Goal: Contribute content: Add original content to the website for others to see

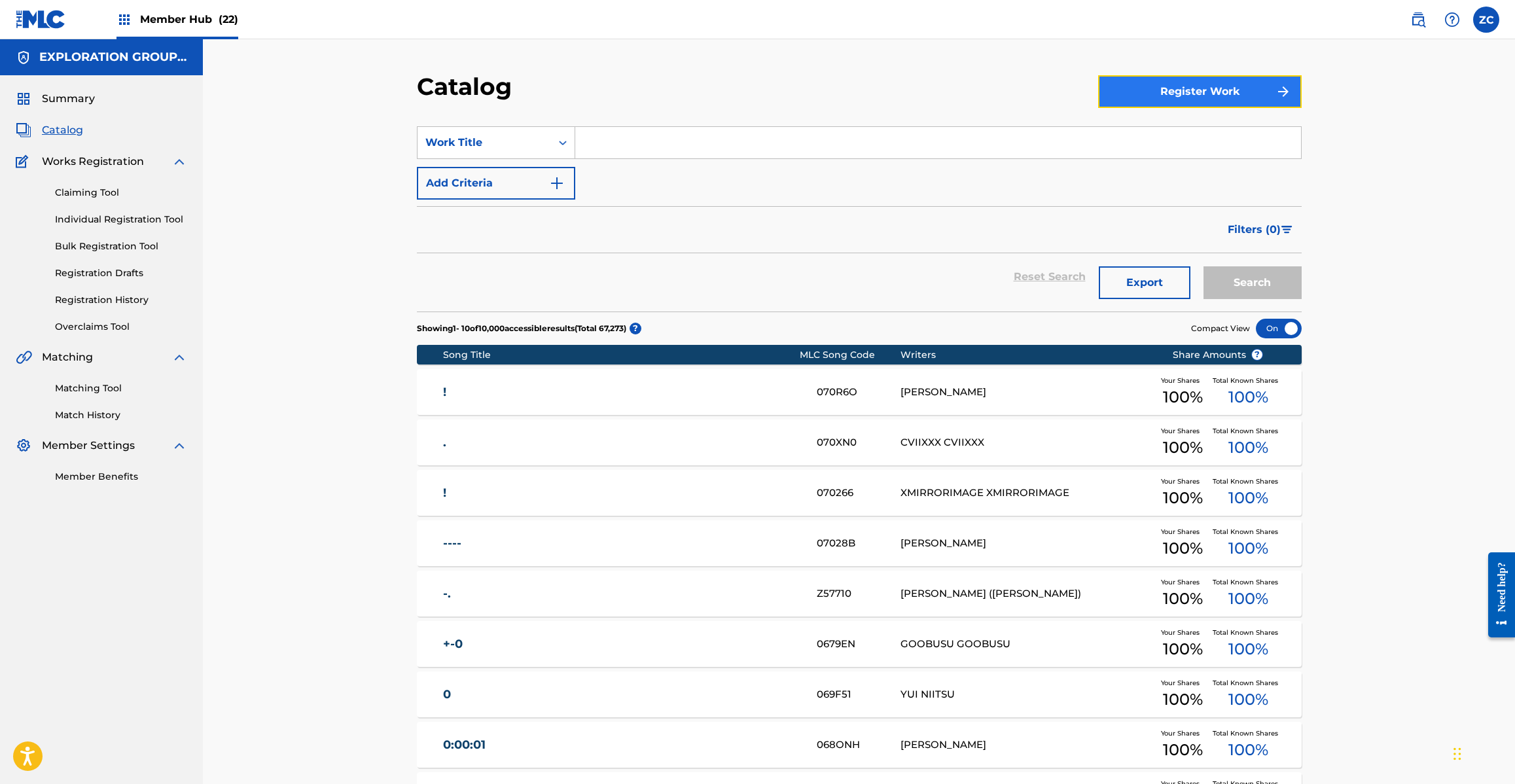
click at [1230, 89] on button "Register Work" at bounding box center [1200, 91] width 204 height 33
click at [1172, 165] on link "By File Upload" at bounding box center [1200, 165] width 204 height 31
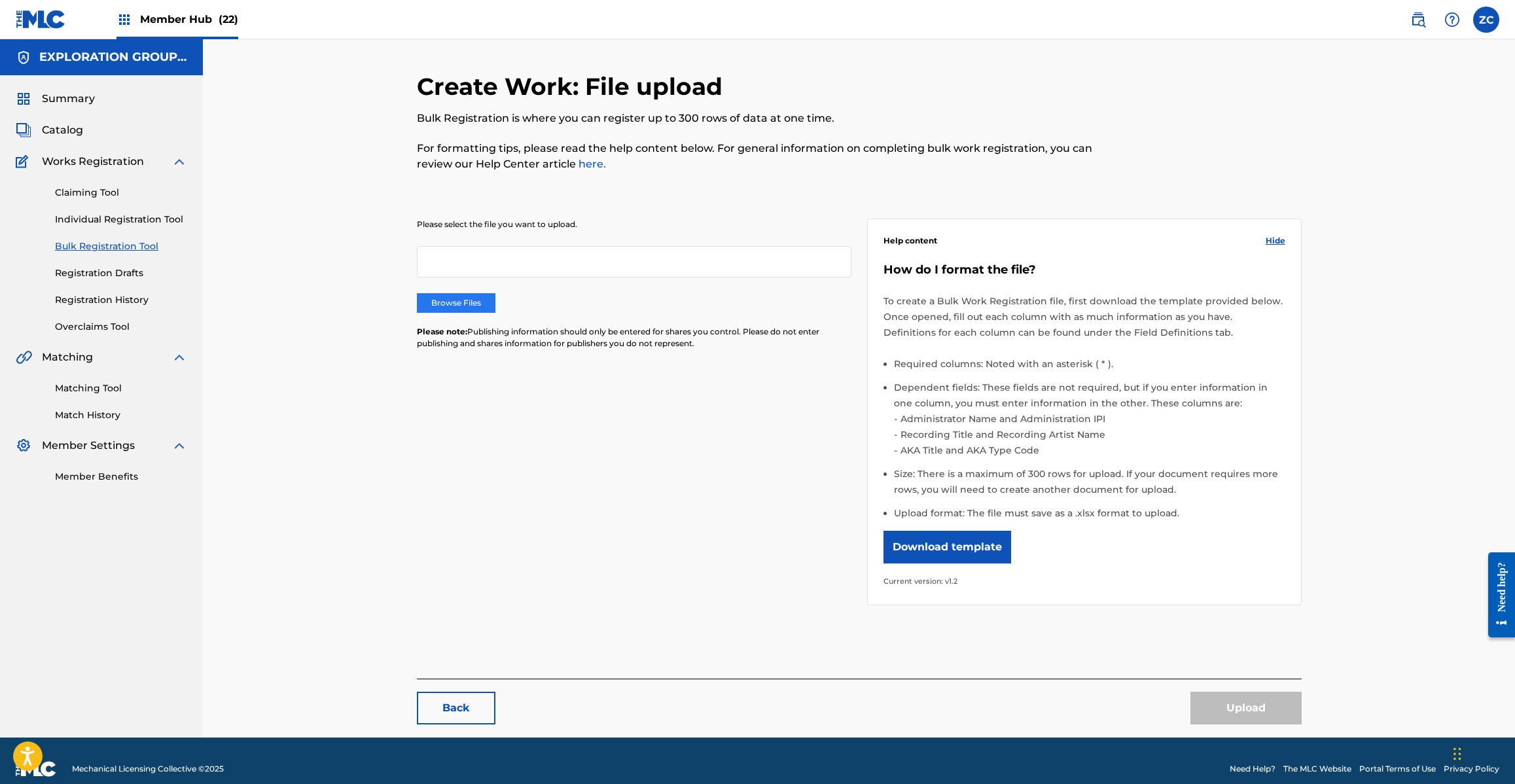
click at [433, 303] on label "Browse Files" at bounding box center [456, 303] width 79 height 20
click at [0, 0] on input "Browse Files" at bounding box center [0, 0] width 0 height 0
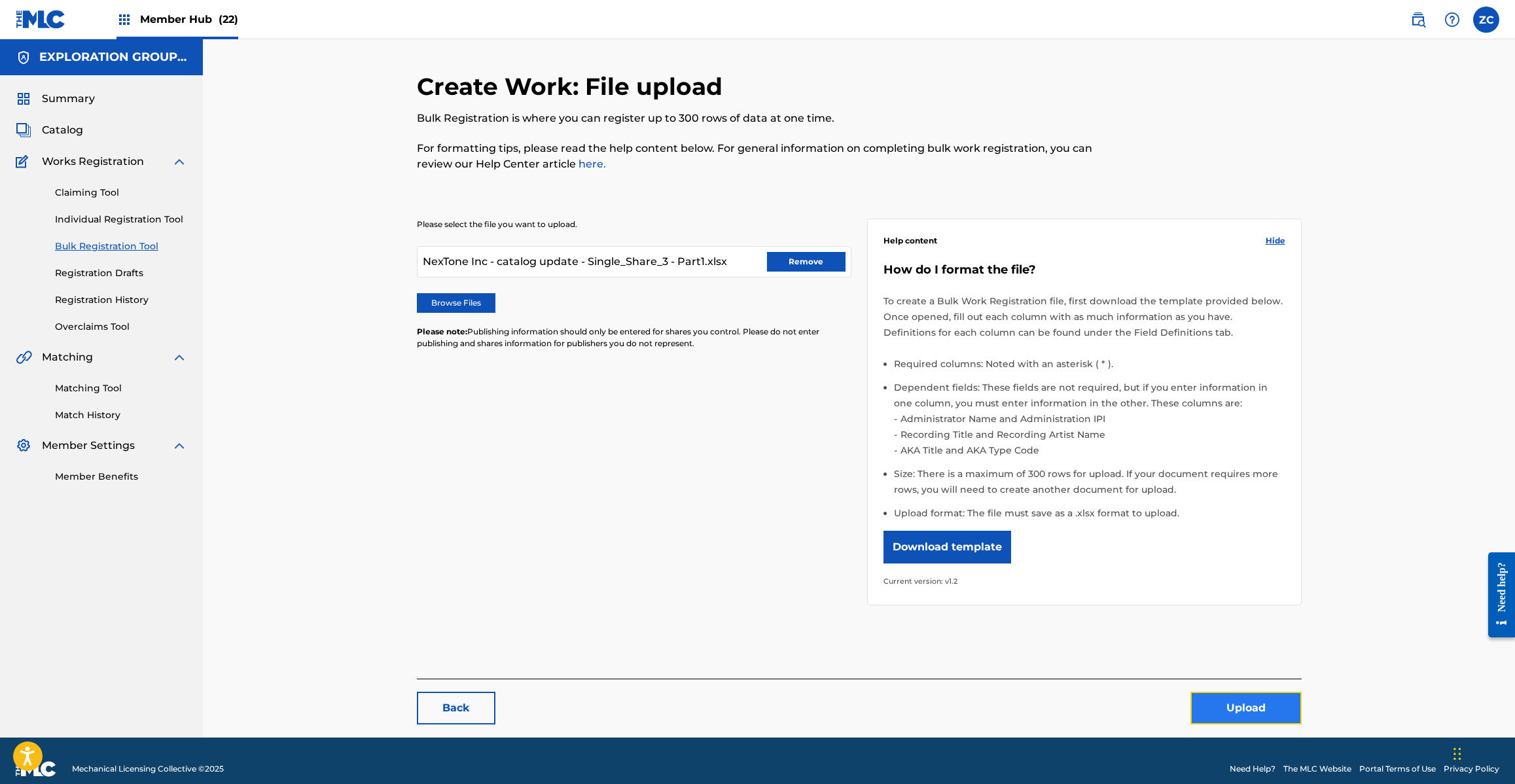
click at [1265, 708] on button "Upload" at bounding box center [1246, 708] width 112 height 33
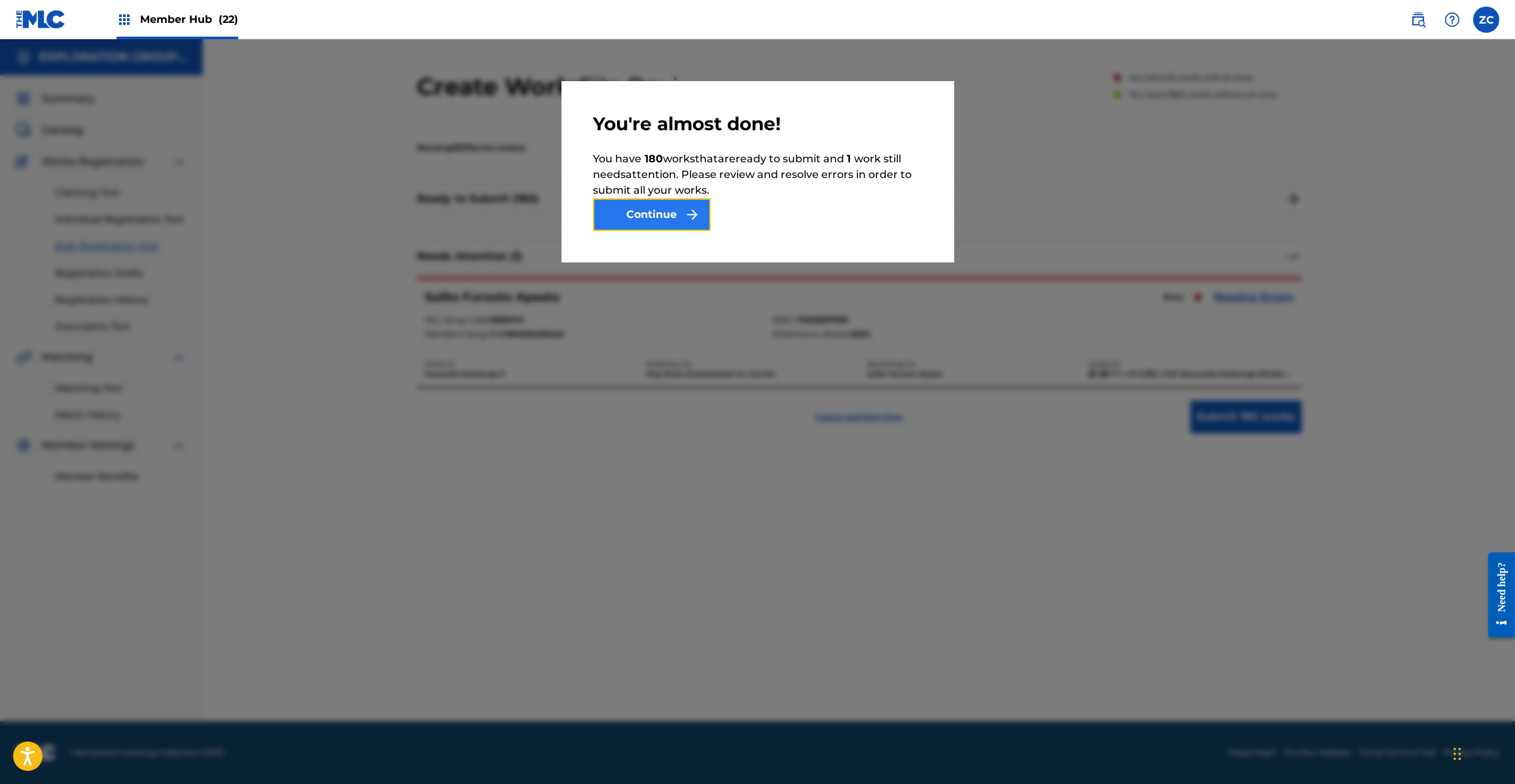
click at [650, 217] on button "Continue" at bounding box center [651, 215] width 118 height 33
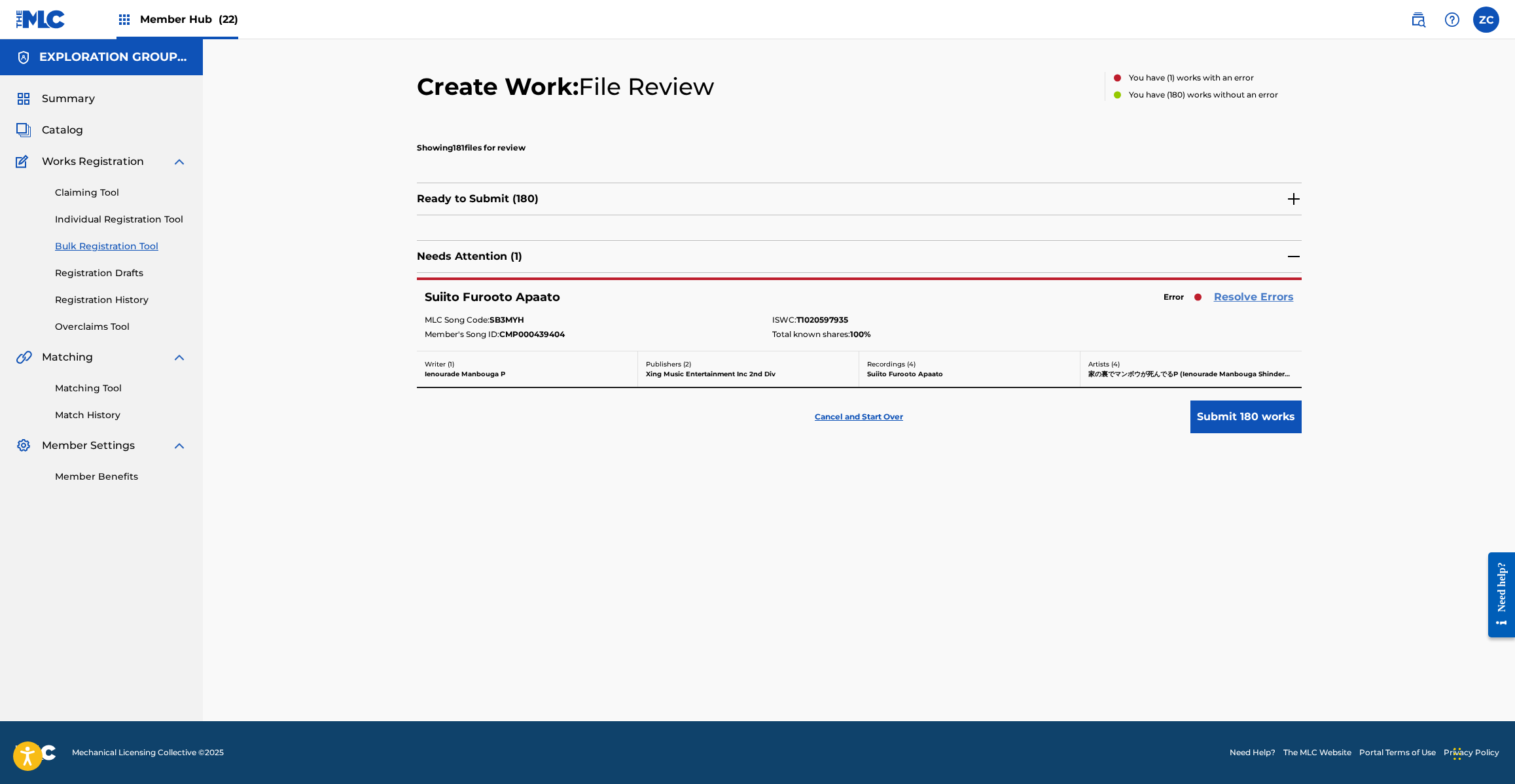
click at [1247, 298] on link "Resolve Errors" at bounding box center [1254, 297] width 80 height 16
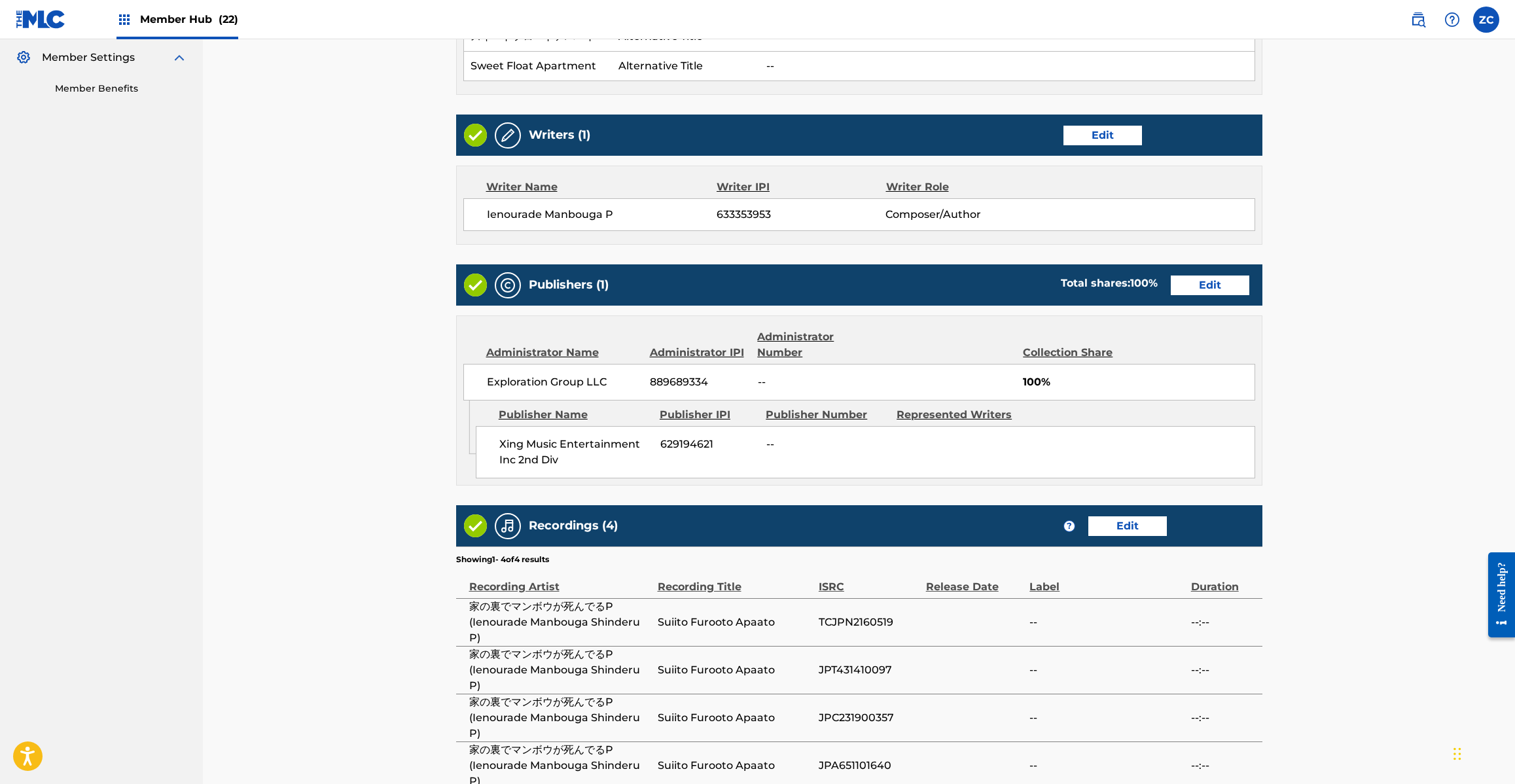
scroll to position [570, 0]
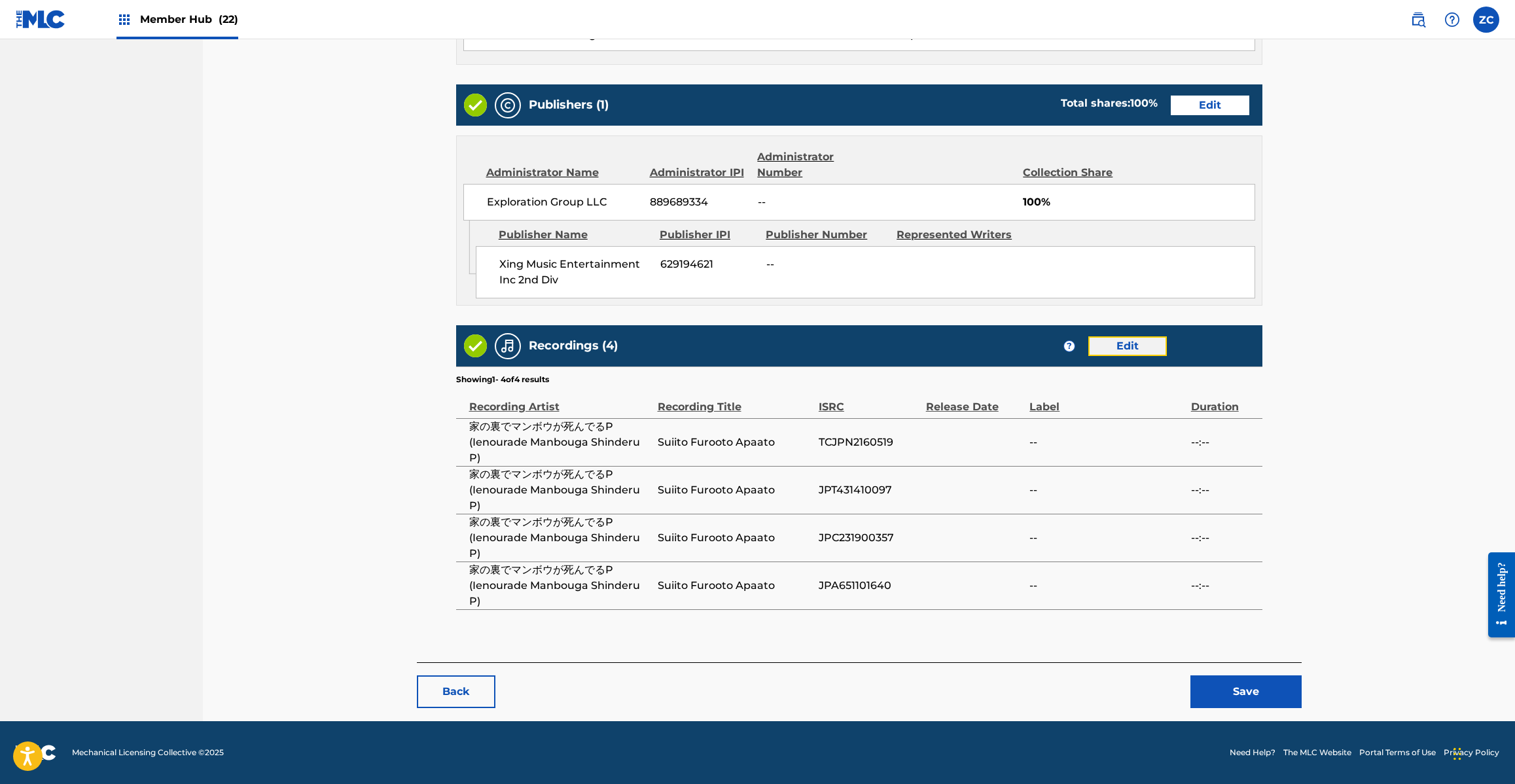
click at [1134, 344] on link "Edit" at bounding box center [1127, 346] width 79 height 20
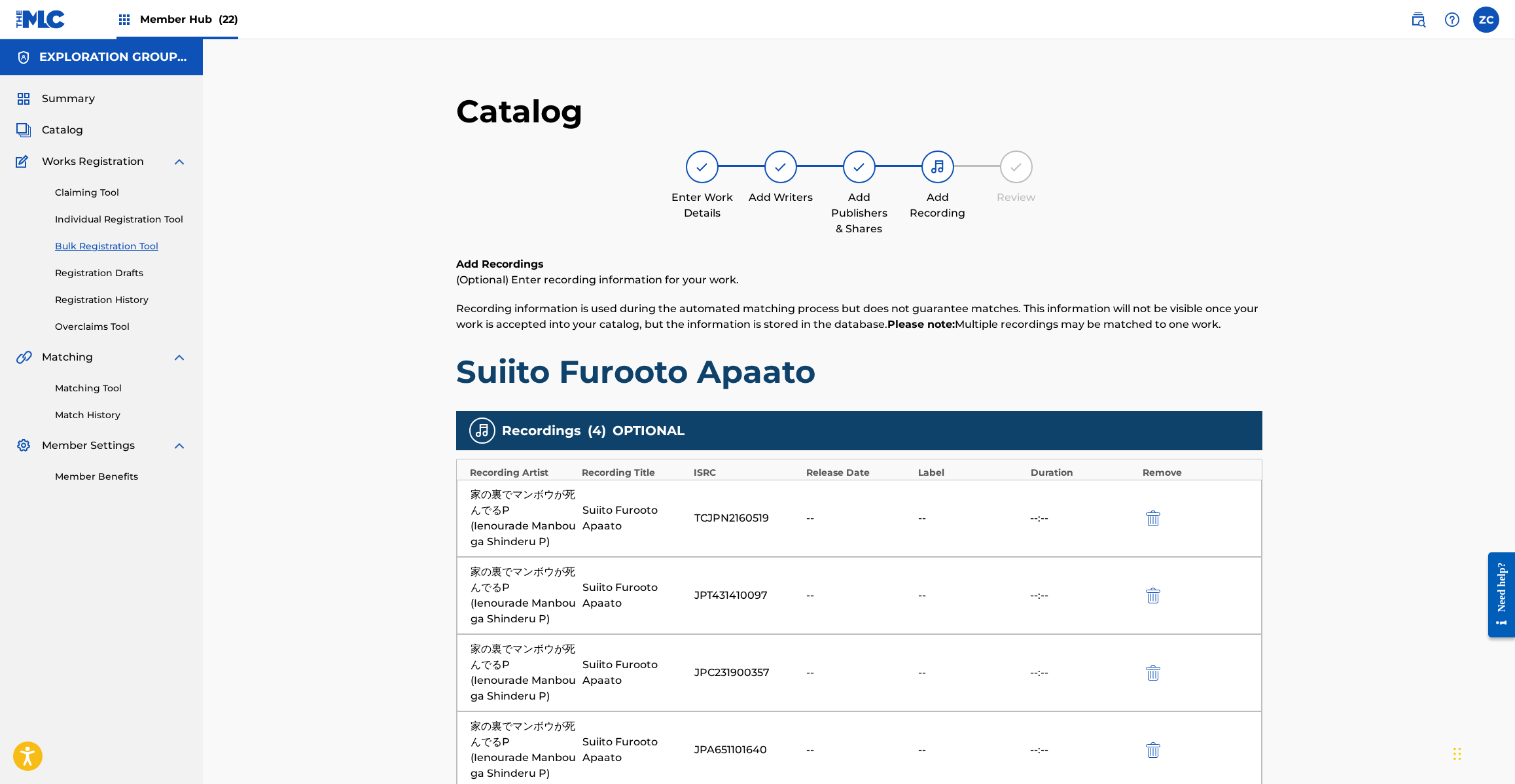
scroll to position [306, 0]
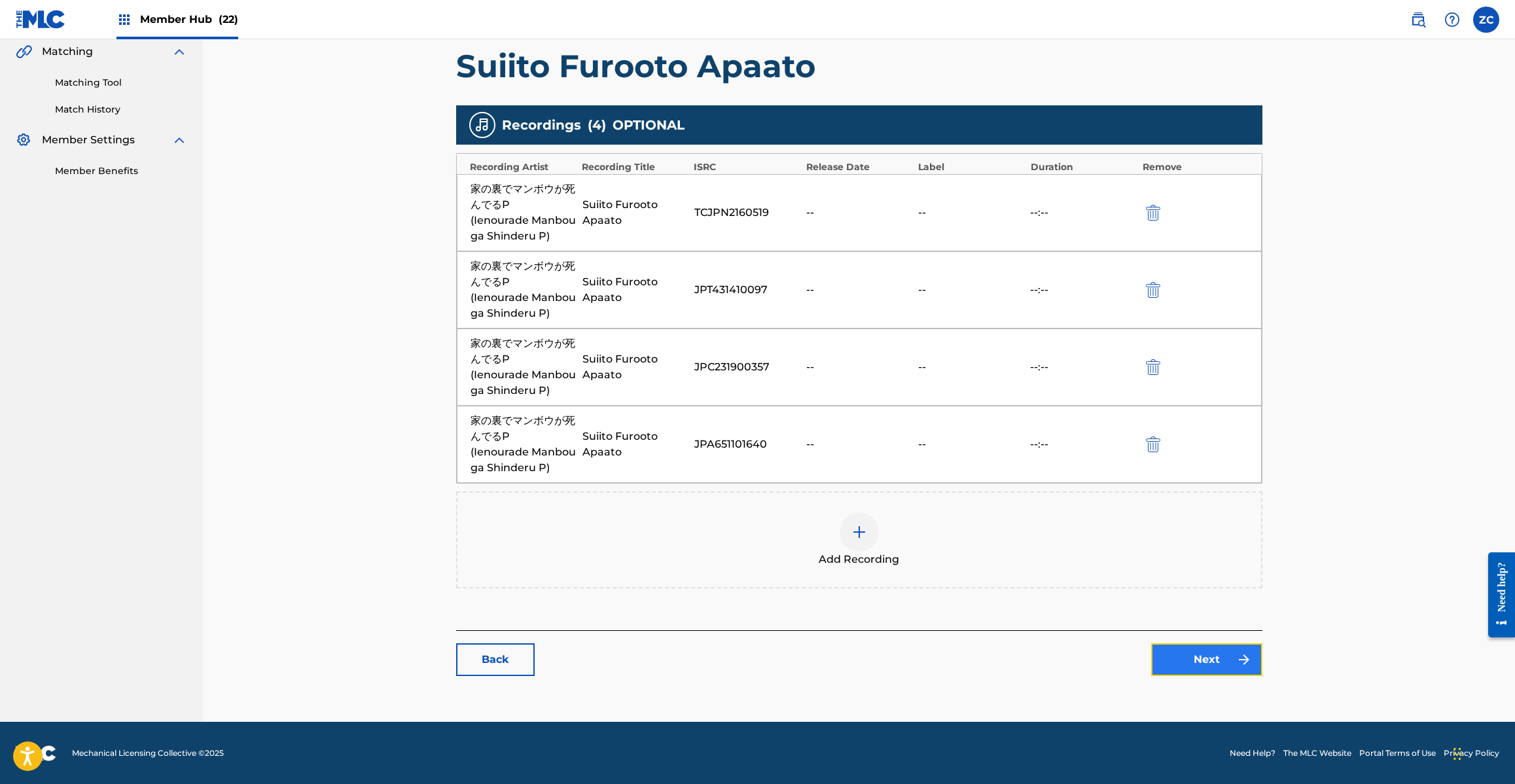
click at [1192, 674] on link "Next" at bounding box center [1207, 660] width 112 height 33
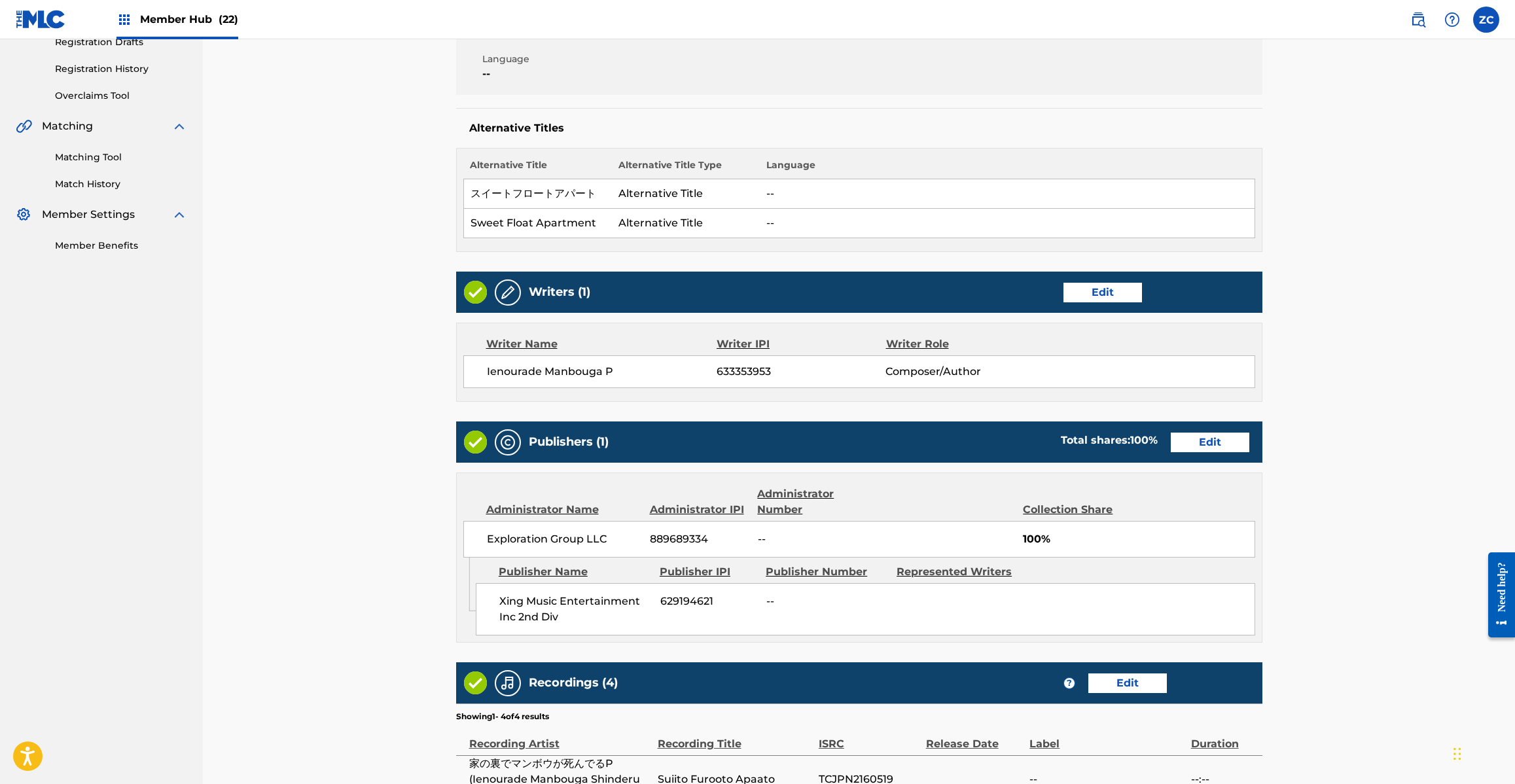
scroll to position [570, 0]
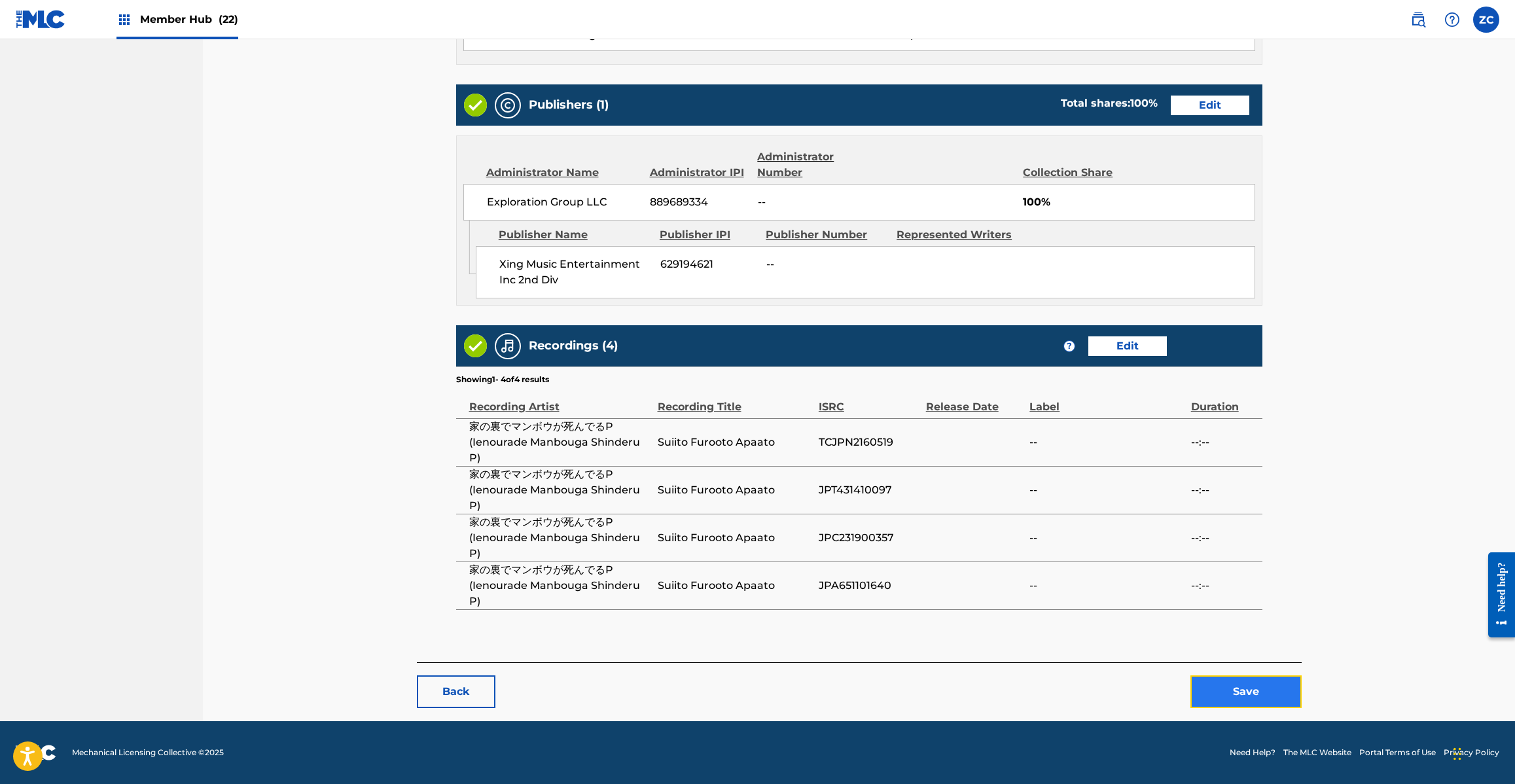
click at [1235, 697] on button "Save" at bounding box center [1246, 692] width 112 height 33
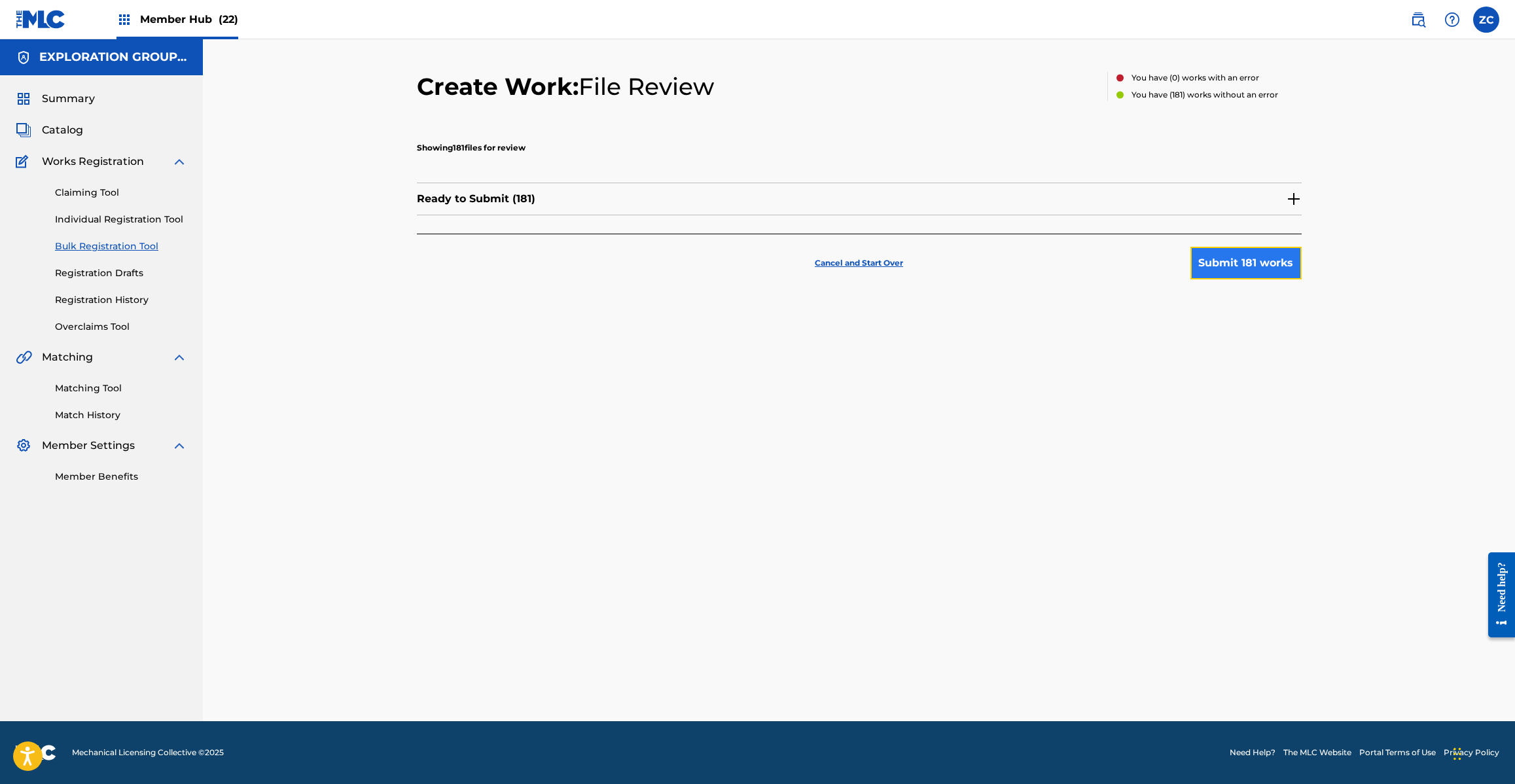
click at [1260, 262] on button "Submit 181 works" at bounding box center [1246, 263] width 112 height 33
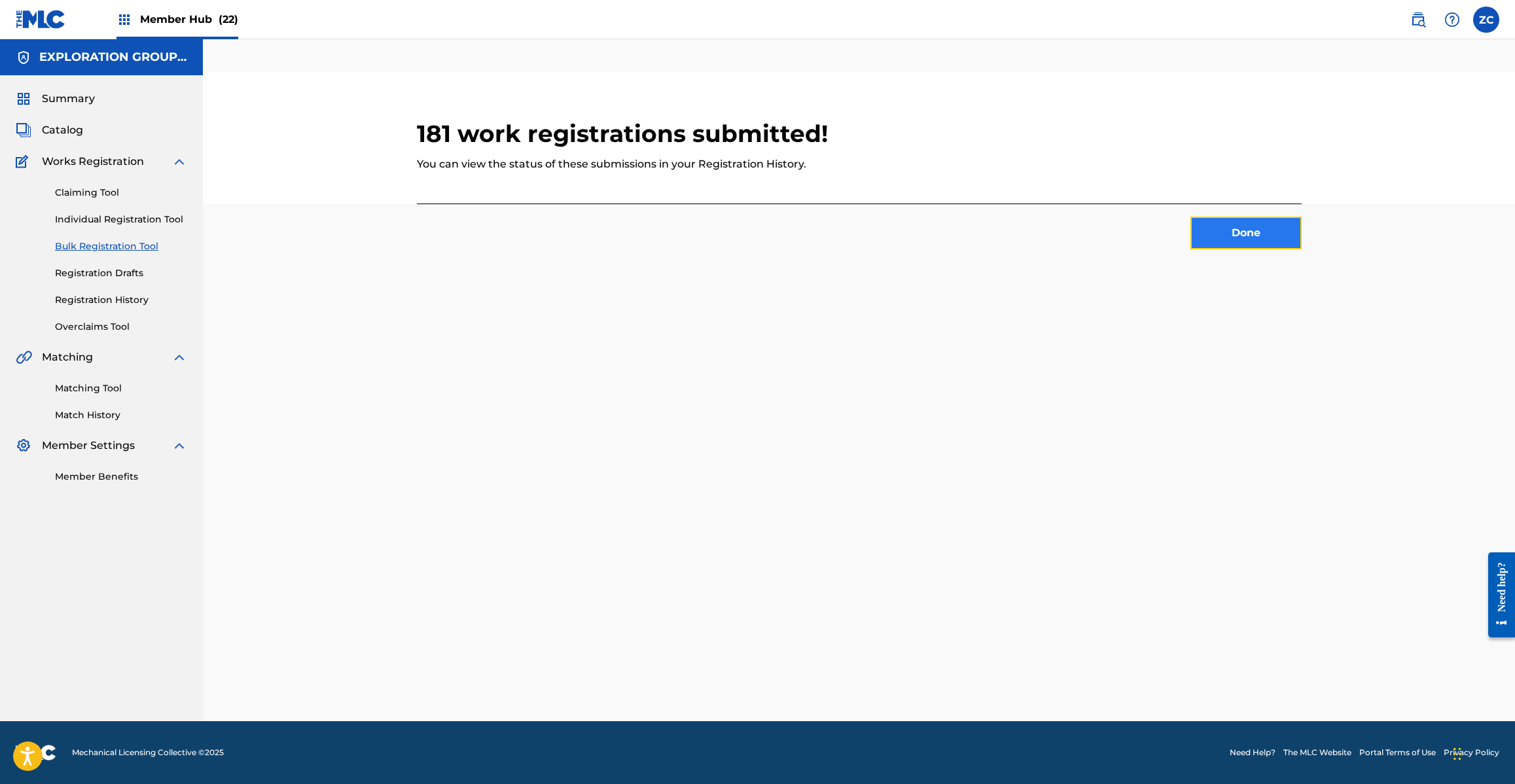
click at [1222, 234] on button "Done" at bounding box center [1246, 233] width 112 height 33
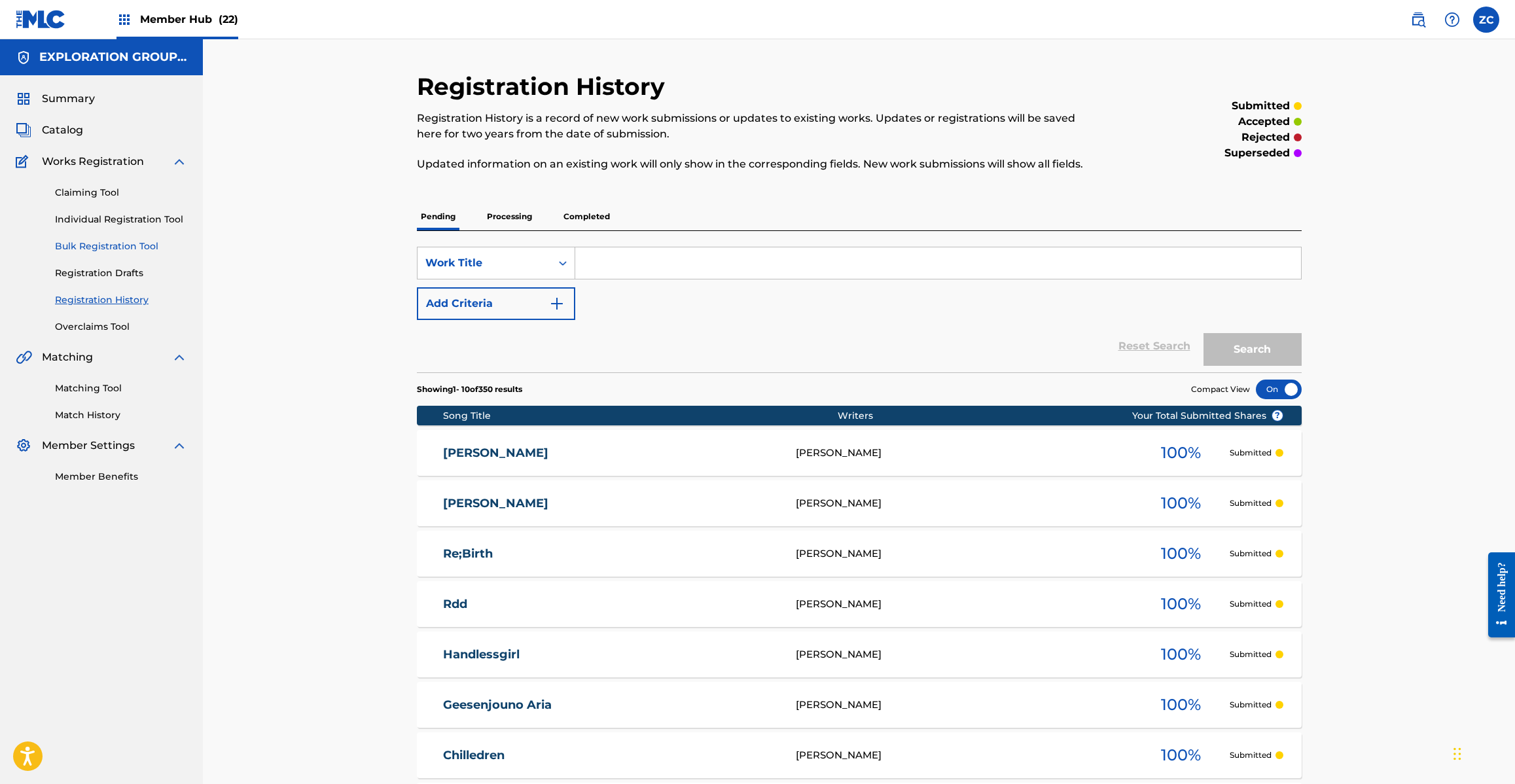
click at [126, 247] on link "Bulk Registration Tool" at bounding box center [120, 247] width 132 height 14
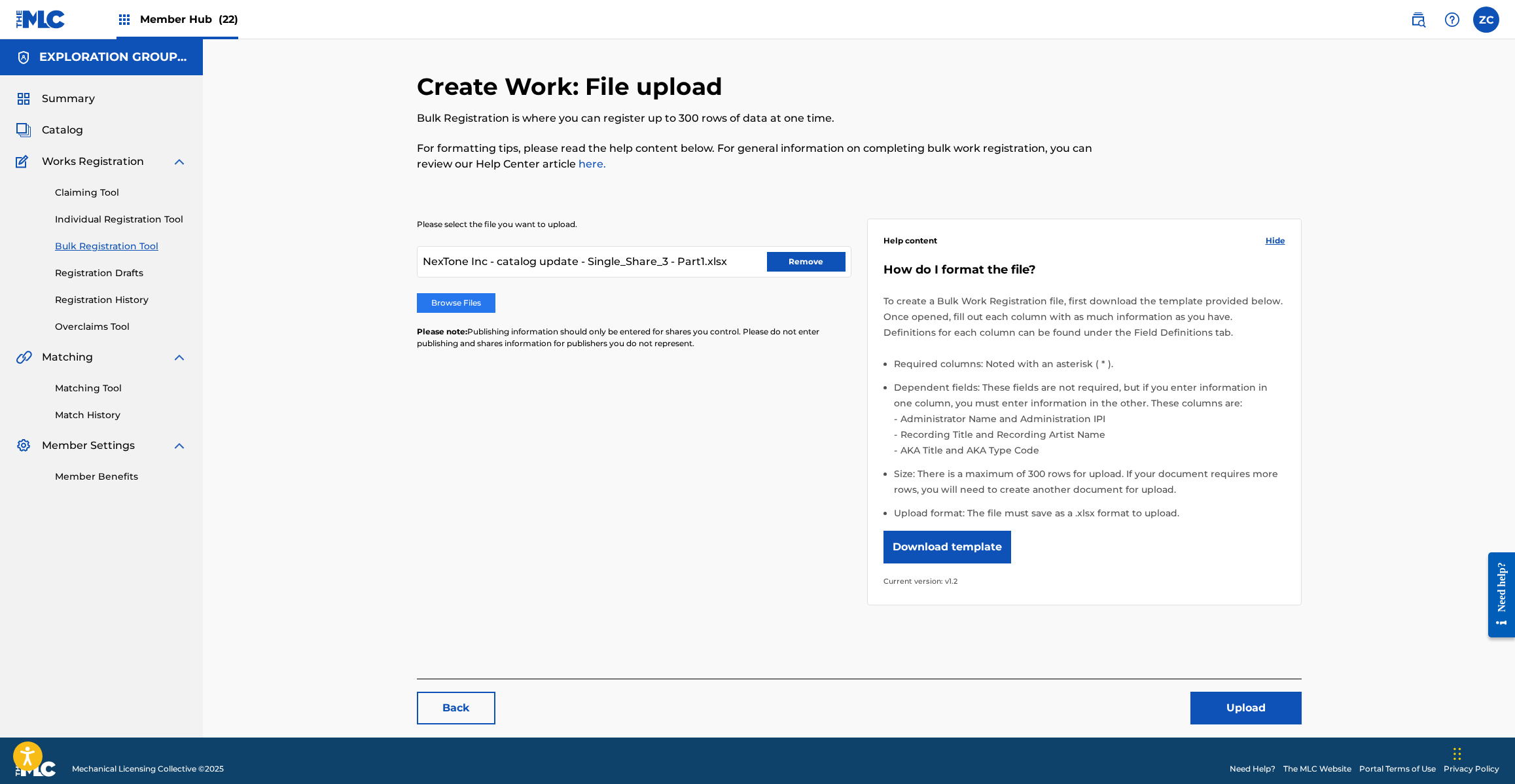
click at [472, 303] on label "Browse Files" at bounding box center [456, 303] width 79 height 20
click at [0, 0] on input "Browse Files" at bounding box center [0, 0] width 0 height 0
click at [1245, 711] on button "Upload" at bounding box center [1246, 708] width 112 height 33
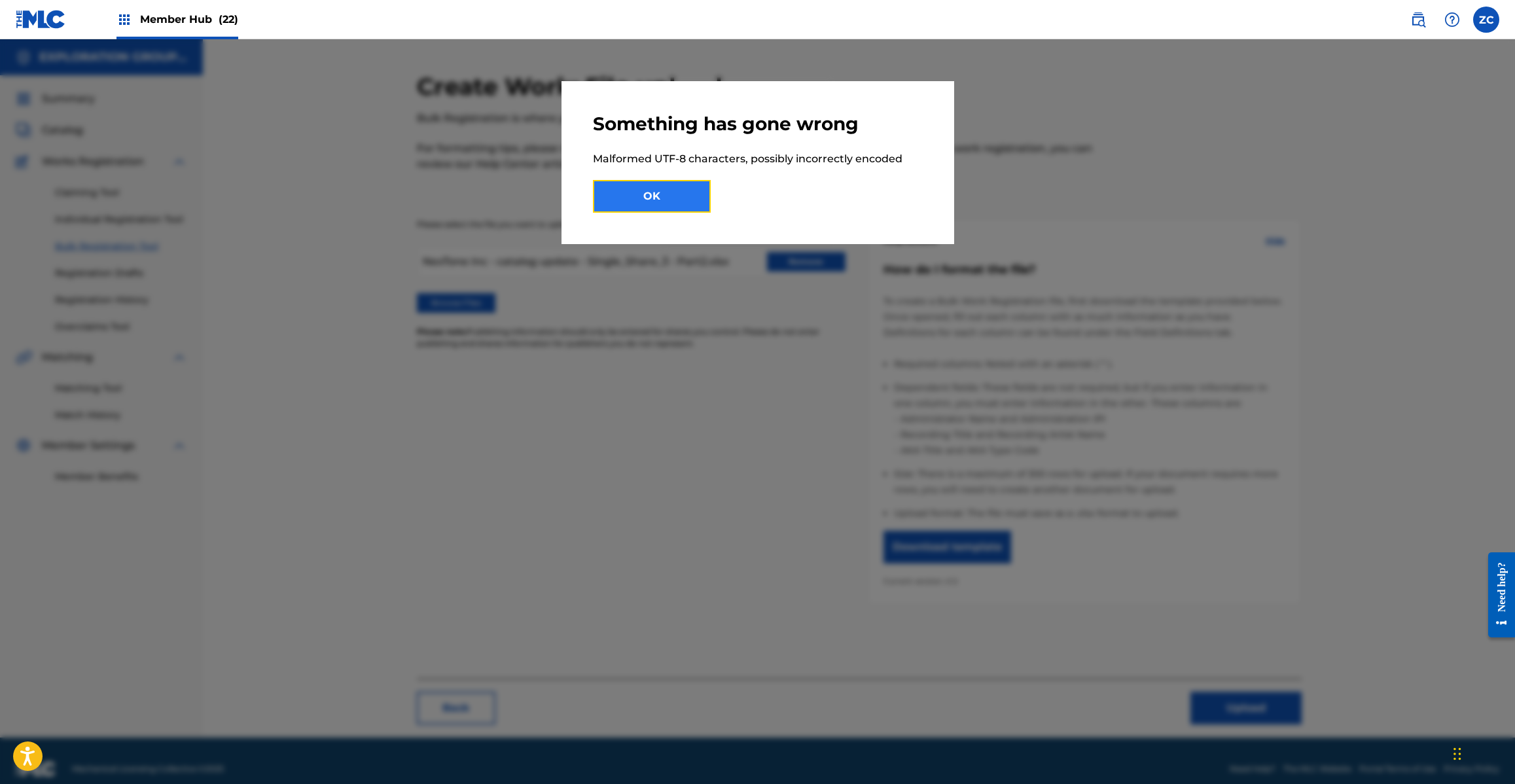
click at [639, 205] on button "OK" at bounding box center [651, 197] width 118 height 33
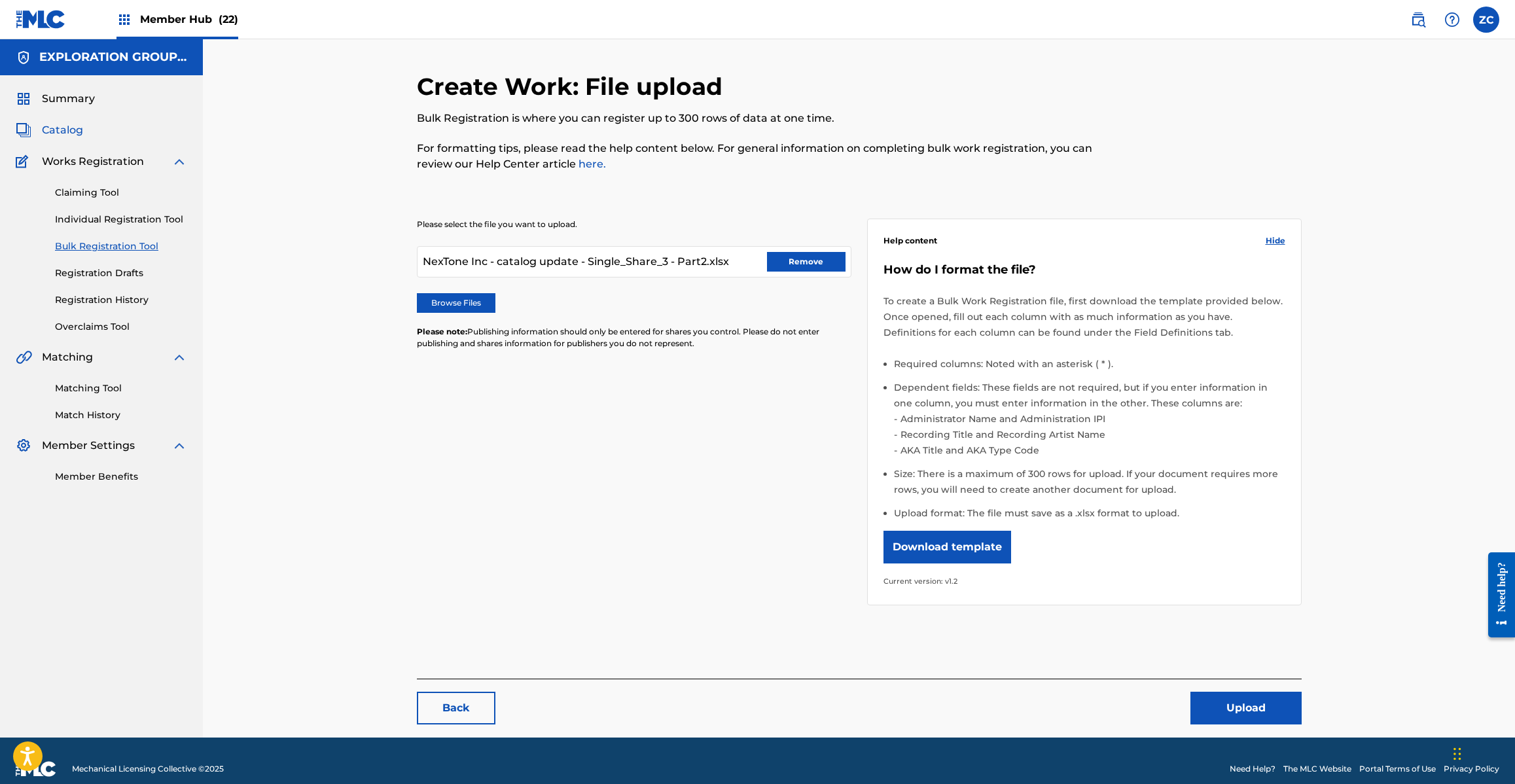
click at [77, 129] on span "Catalog" at bounding box center [62, 130] width 41 height 16
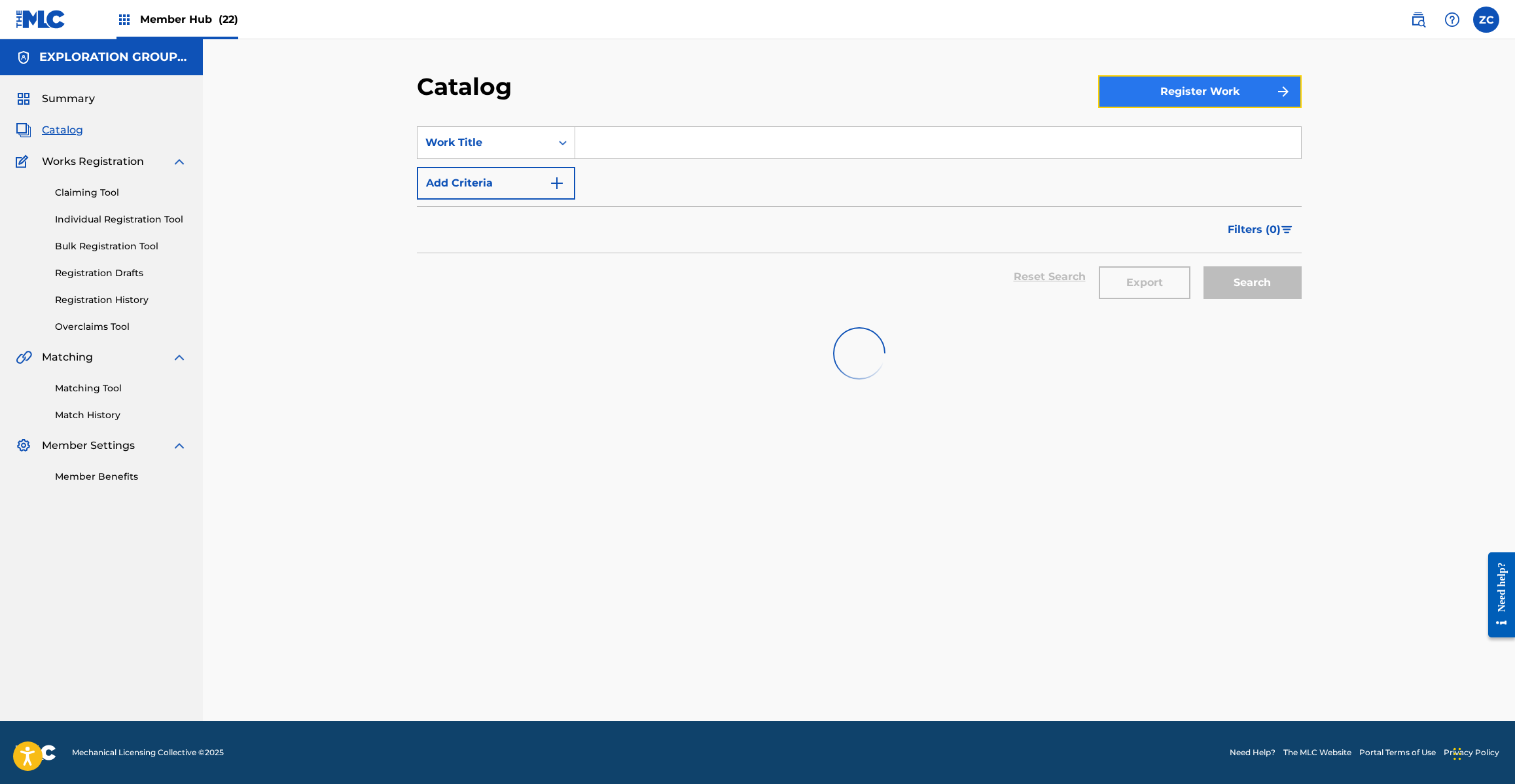
click at [1196, 87] on button "Register Work" at bounding box center [1200, 91] width 204 height 33
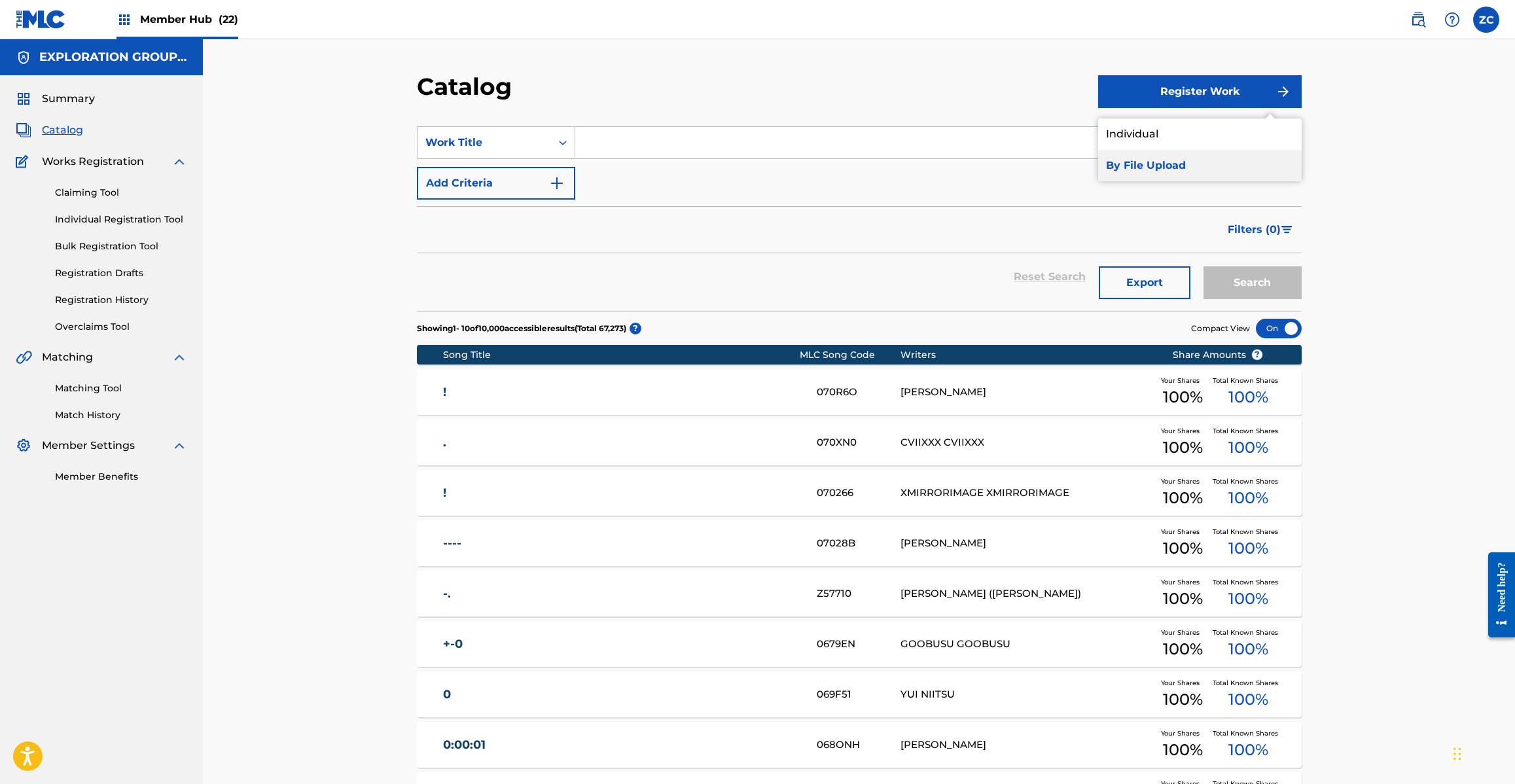
click at [1157, 161] on link "By File Upload" at bounding box center [1200, 165] width 204 height 31
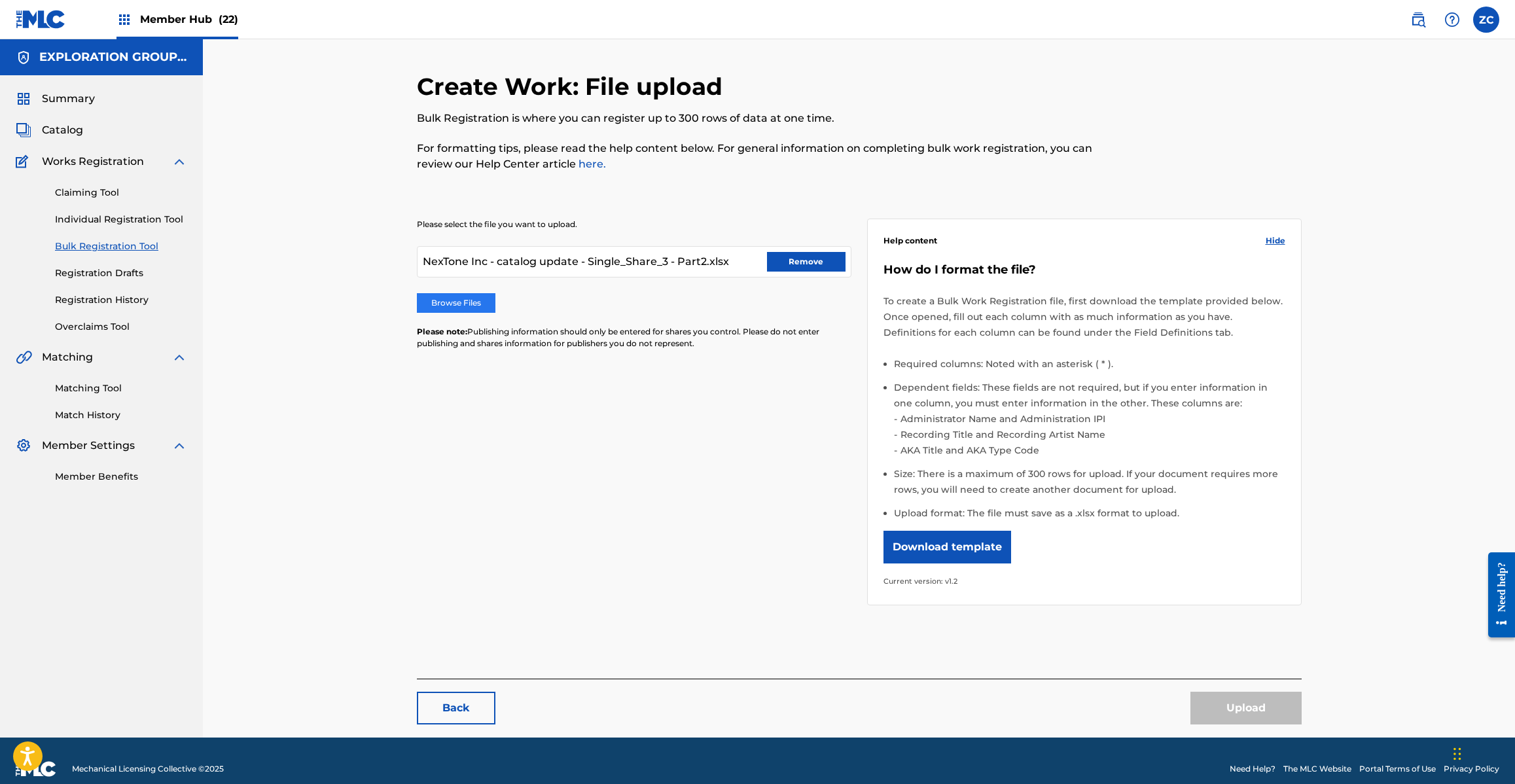
click at [478, 306] on label "Browse Files" at bounding box center [456, 303] width 79 height 20
click at [0, 0] on input "Browse Files" at bounding box center [0, 0] width 0 height 0
click at [1241, 704] on button "Upload" at bounding box center [1246, 708] width 112 height 33
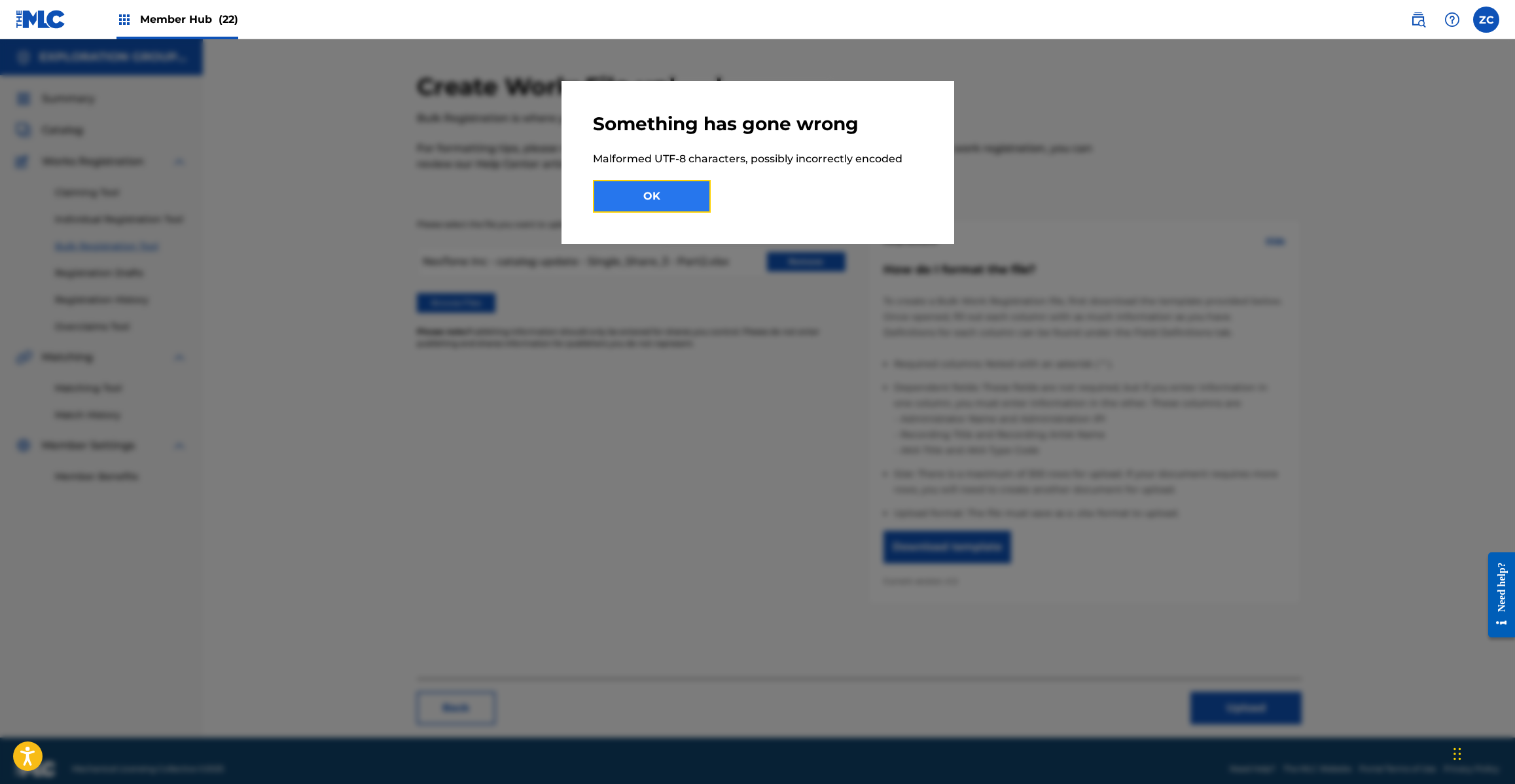
click at [669, 197] on button "OK" at bounding box center [651, 197] width 118 height 33
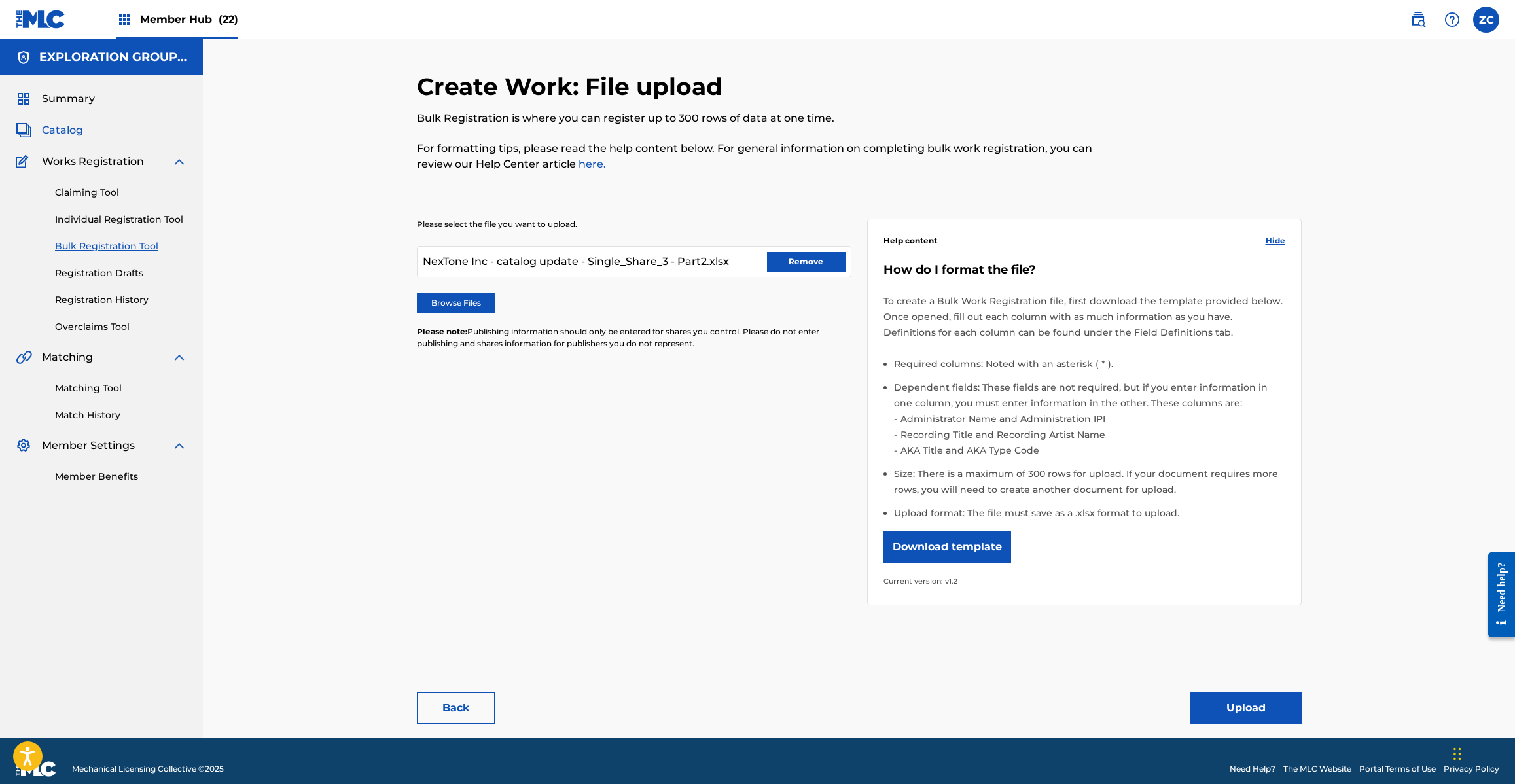
click at [67, 132] on span "Catalog" at bounding box center [62, 130] width 41 height 16
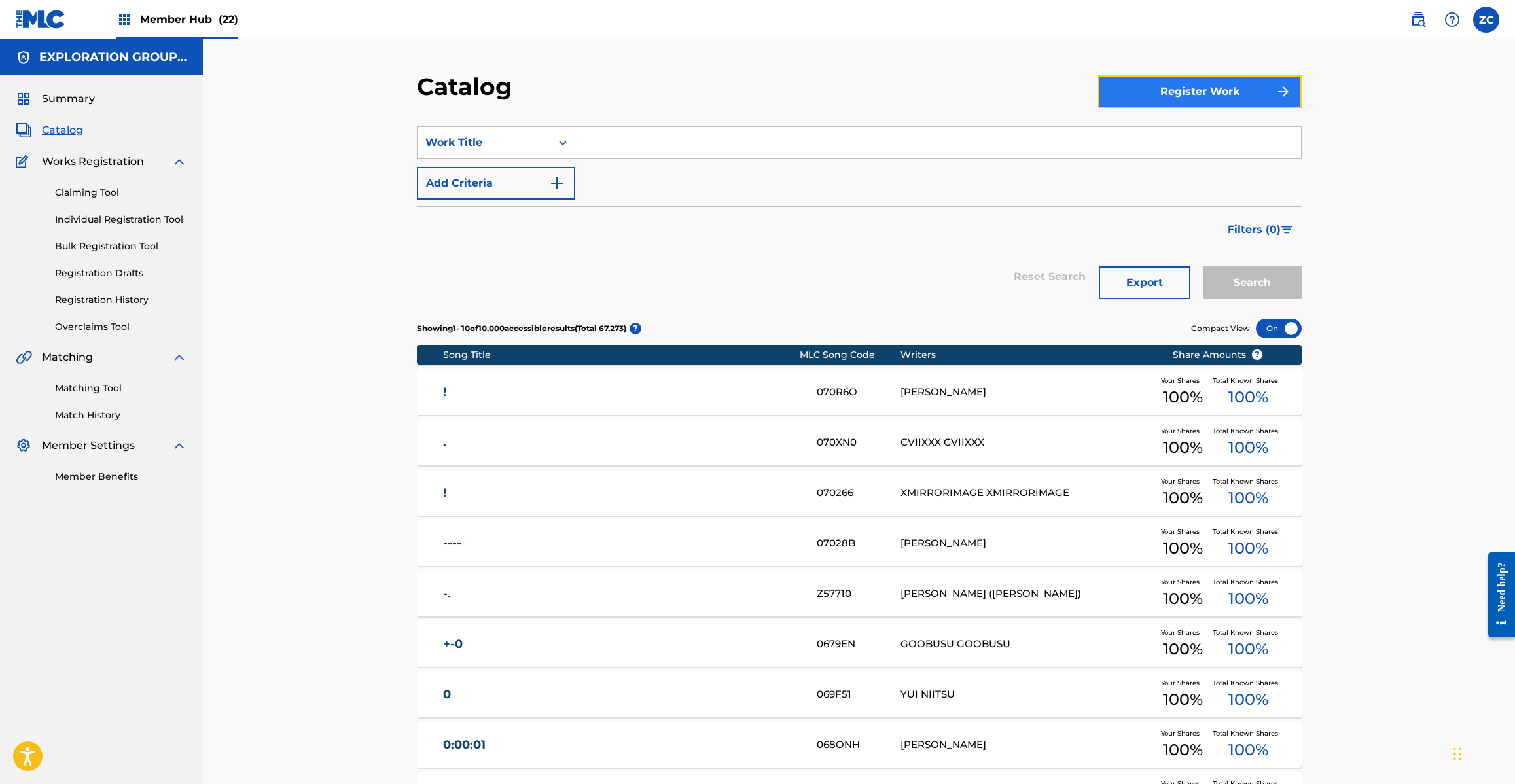
click at [1228, 94] on button "Register Work" at bounding box center [1200, 91] width 204 height 33
click at [1189, 167] on link "By File Upload" at bounding box center [1200, 165] width 204 height 31
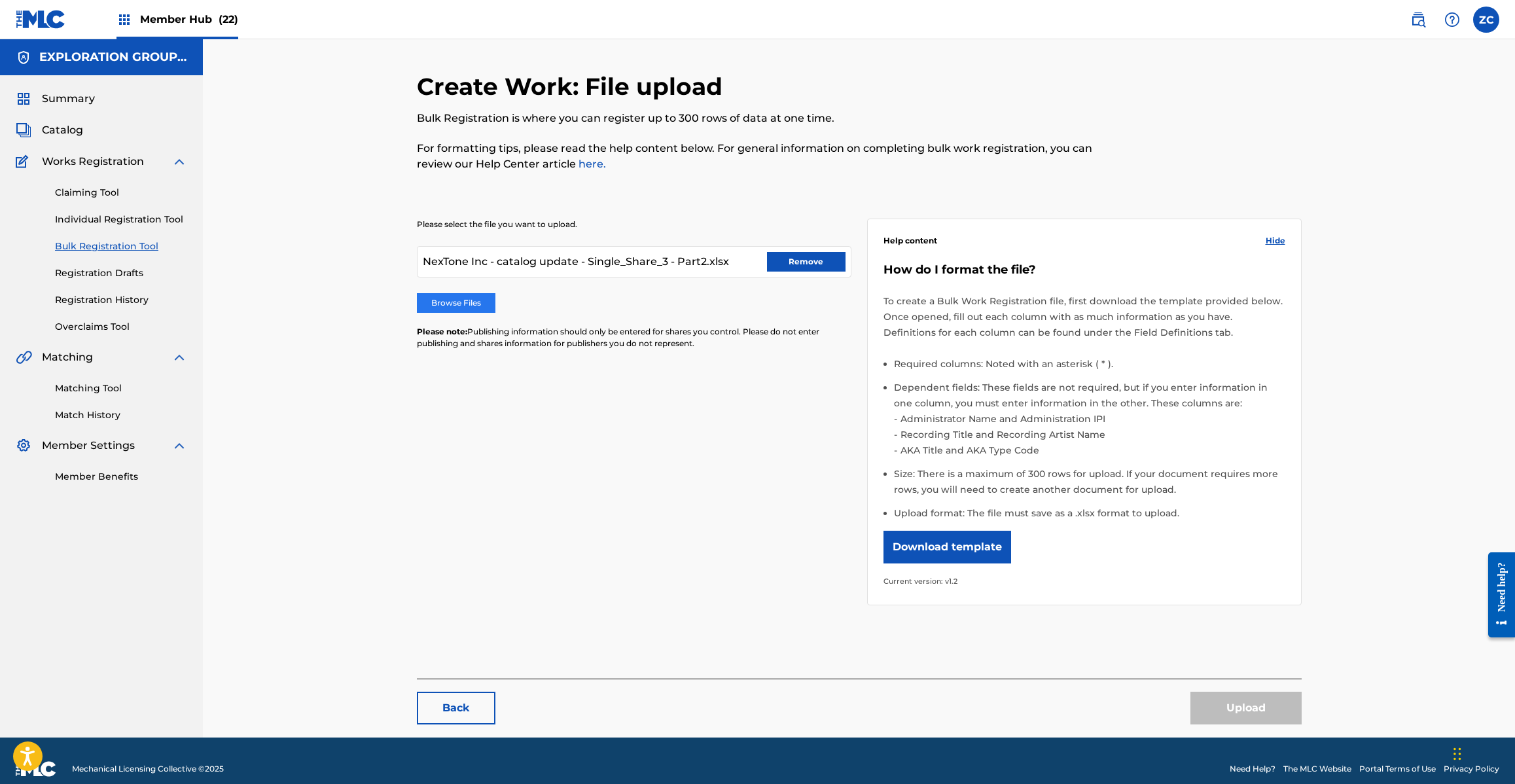
click at [492, 302] on label "Browse Files" at bounding box center [456, 303] width 79 height 20
click at [0, 0] on input "Browse Files" at bounding box center [0, 0] width 0 height 0
click at [1234, 704] on button "Upload" at bounding box center [1246, 708] width 112 height 33
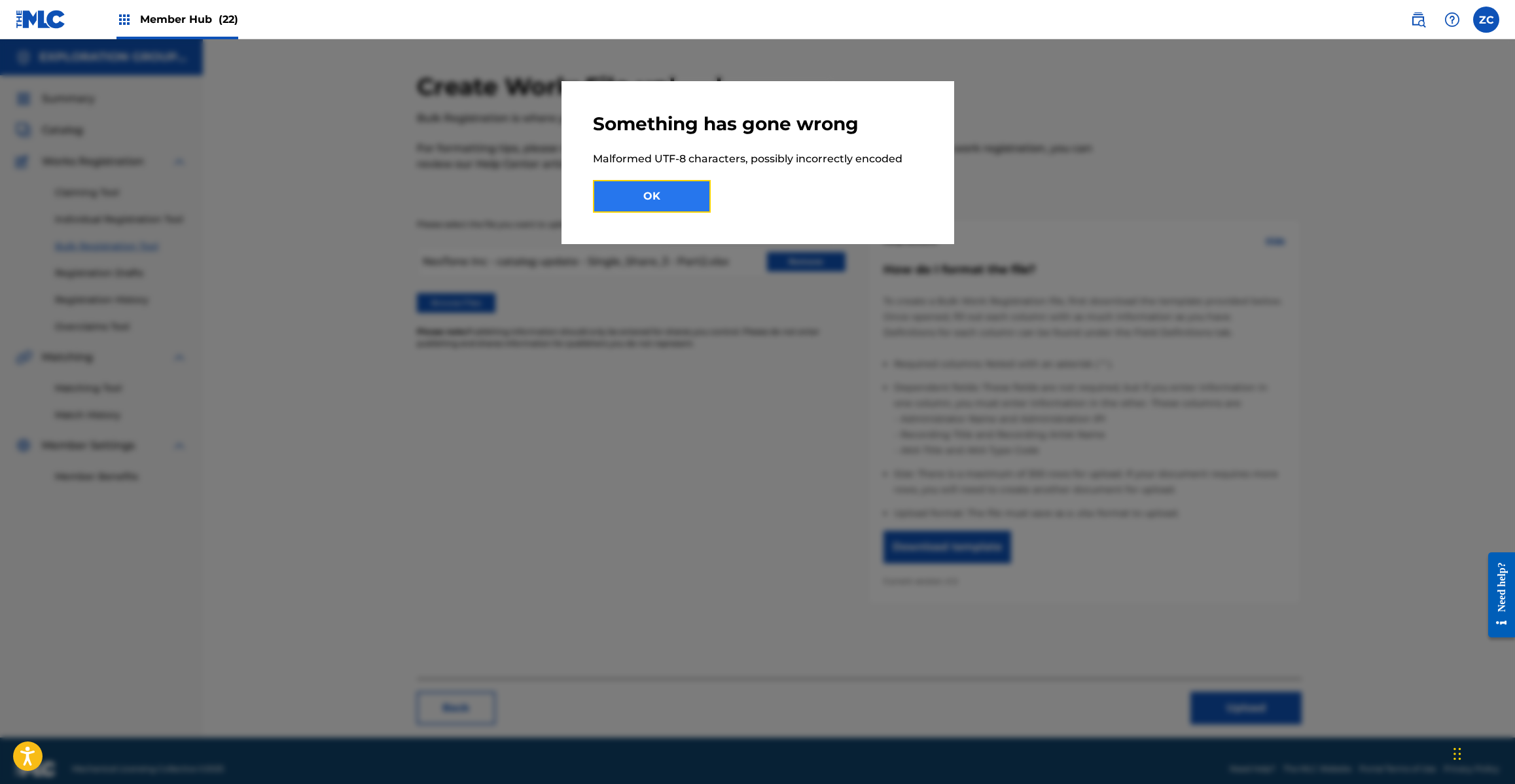
click at [693, 187] on button "OK" at bounding box center [651, 197] width 118 height 33
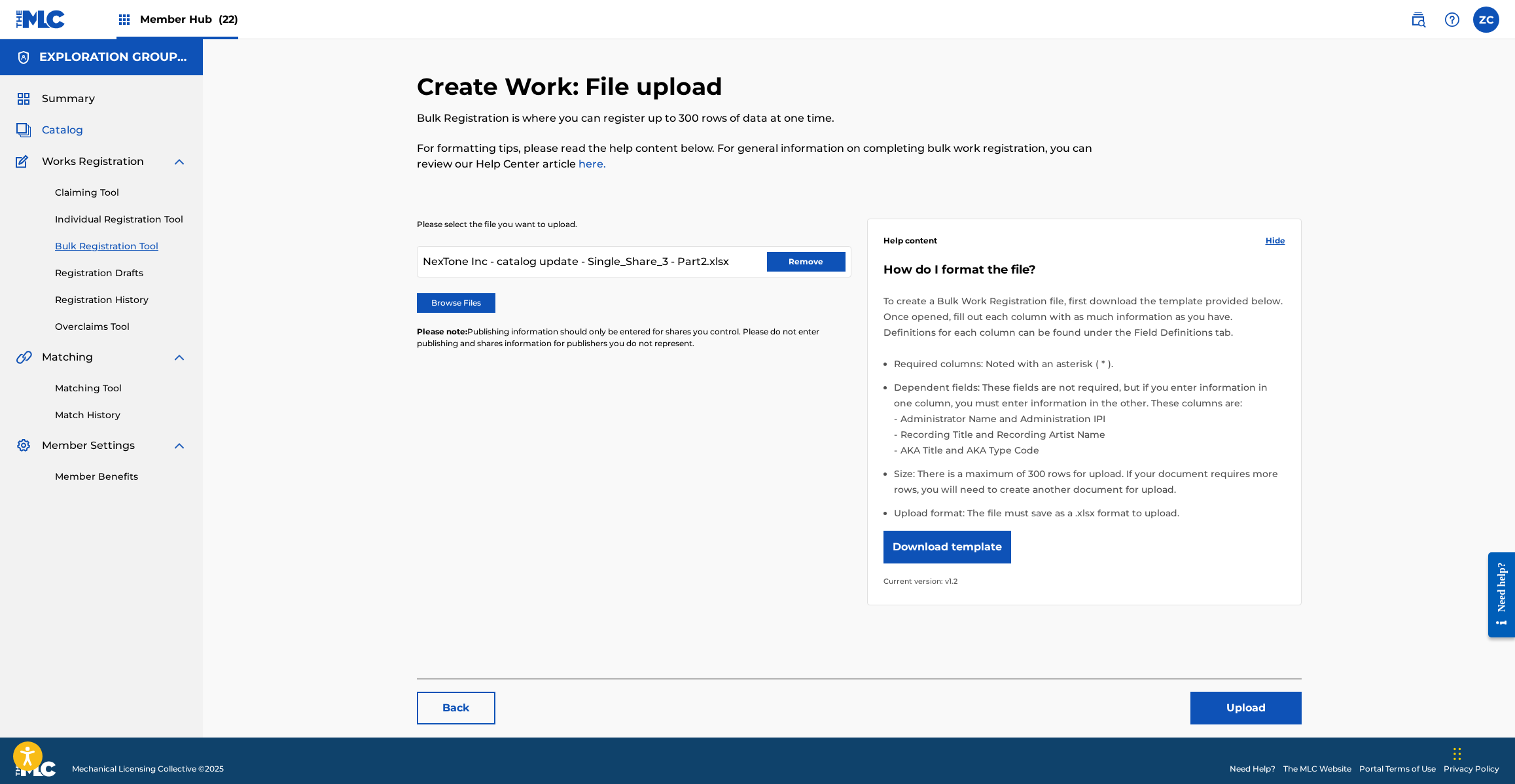
click at [64, 125] on span "Catalog" at bounding box center [62, 130] width 41 height 16
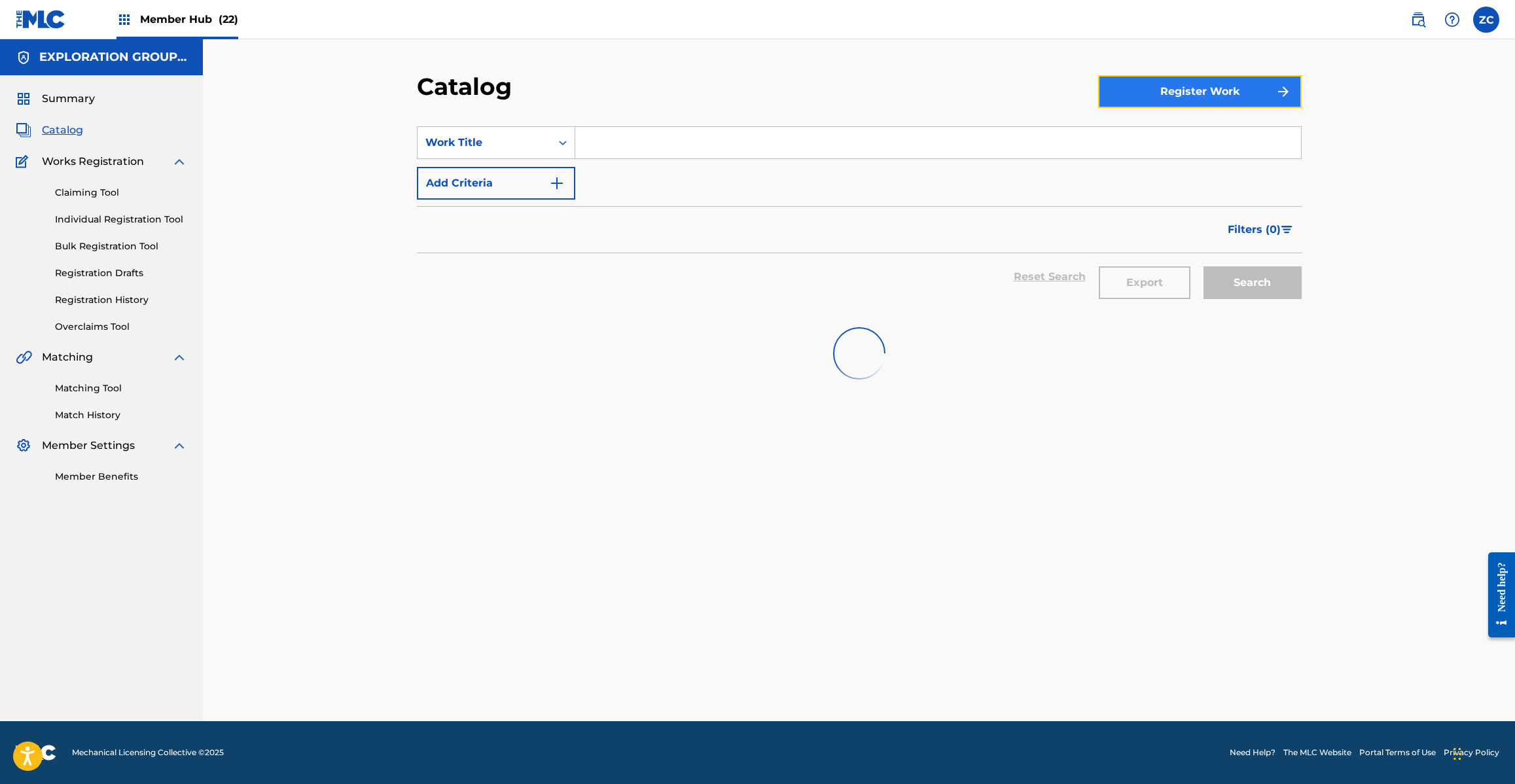
click at [1175, 95] on button "Register Work" at bounding box center [1200, 91] width 204 height 33
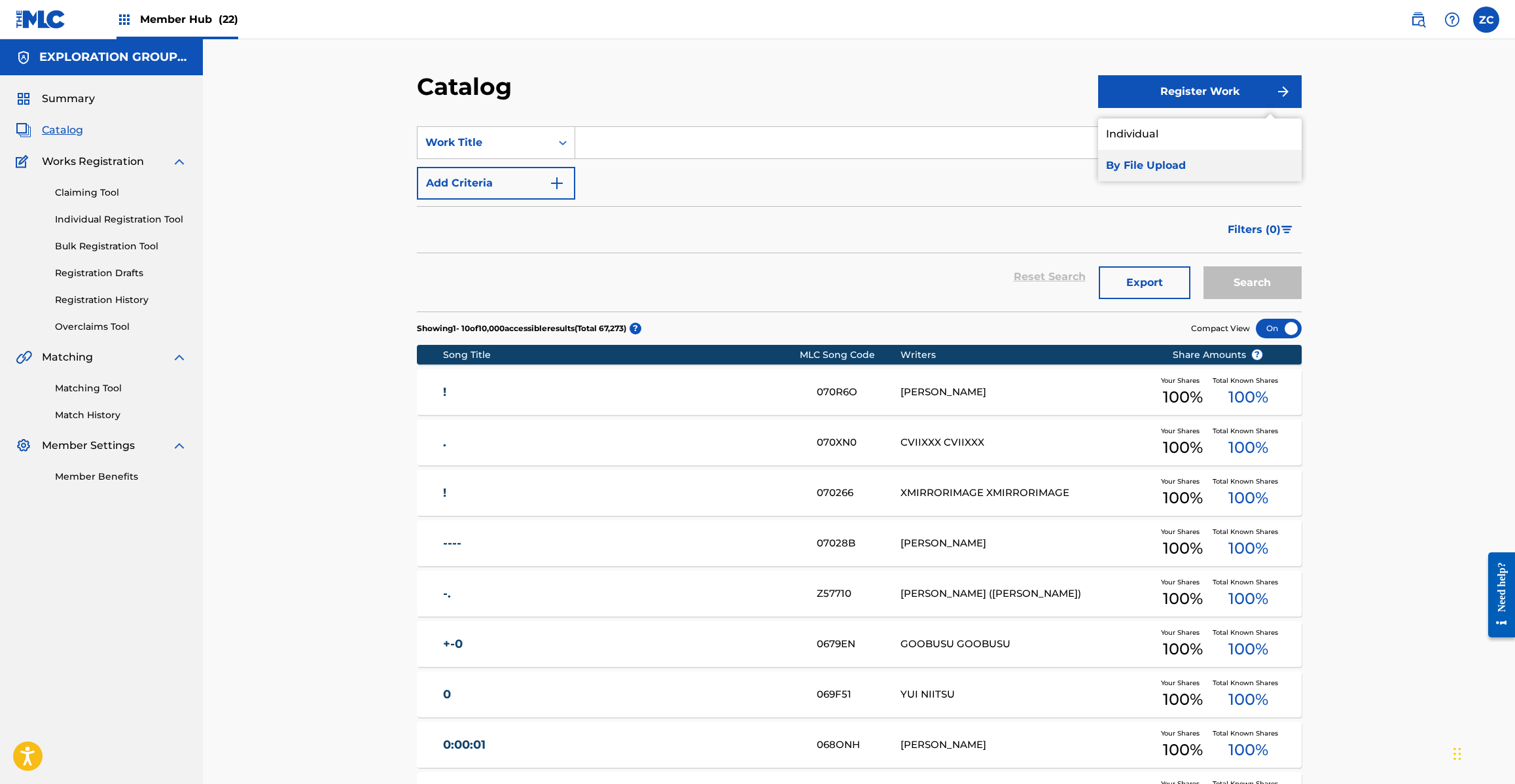
click at [1159, 165] on link "By File Upload" at bounding box center [1200, 165] width 204 height 31
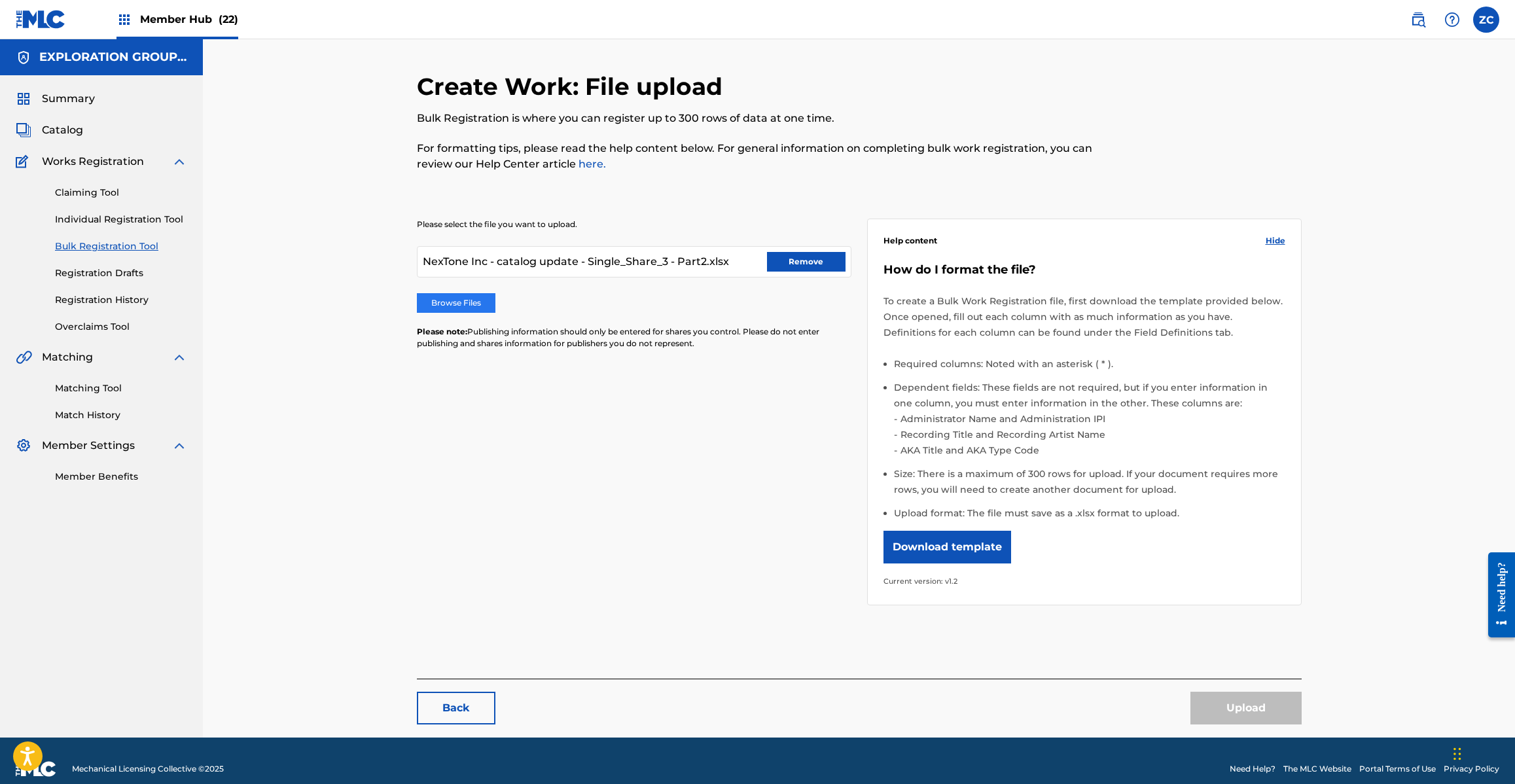
click at [484, 300] on label "Browse Files" at bounding box center [456, 303] width 79 height 20
click at [0, 0] on input "Browse Files" at bounding box center [0, 0] width 0 height 0
click at [1233, 715] on button "Upload" at bounding box center [1246, 708] width 112 height 33
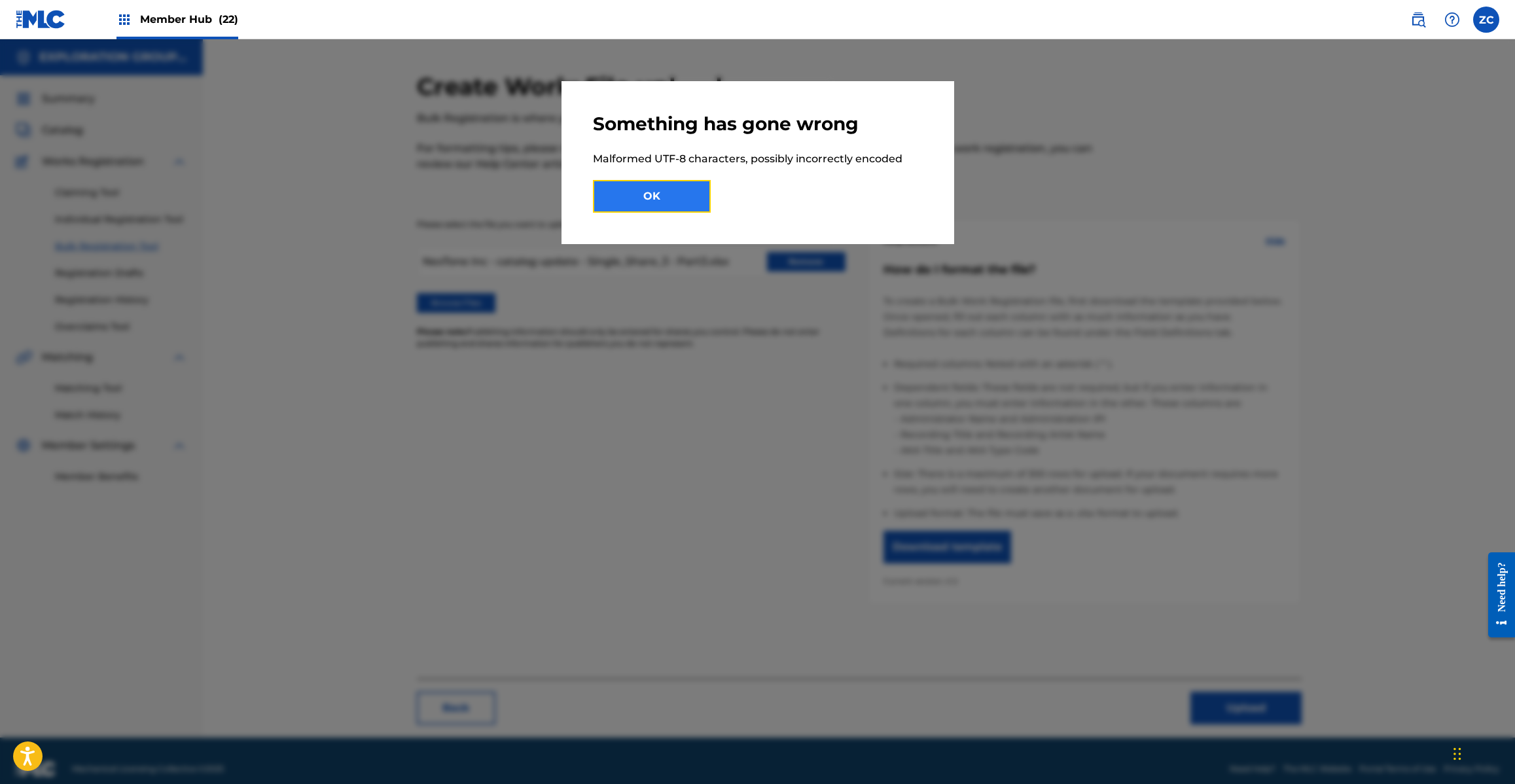
click at [688, 197] on button "OK" at bounding box center [651, 197] width 118 height 33
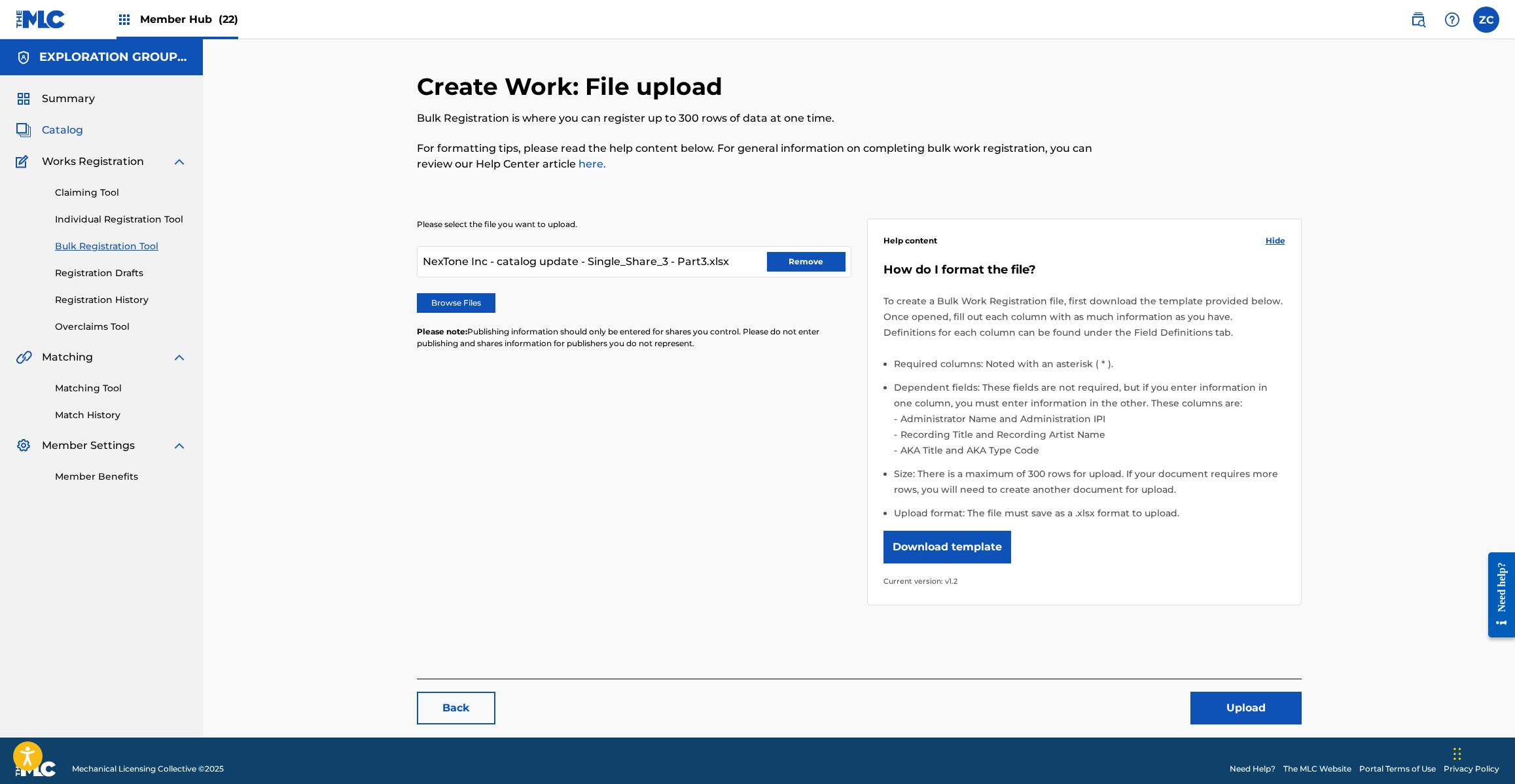
click at [66, 123] on span "Catalog" at bounding box center [62, 130] width 41 height 16
